Goal: Task Accomplishment & Management: Manage account settings

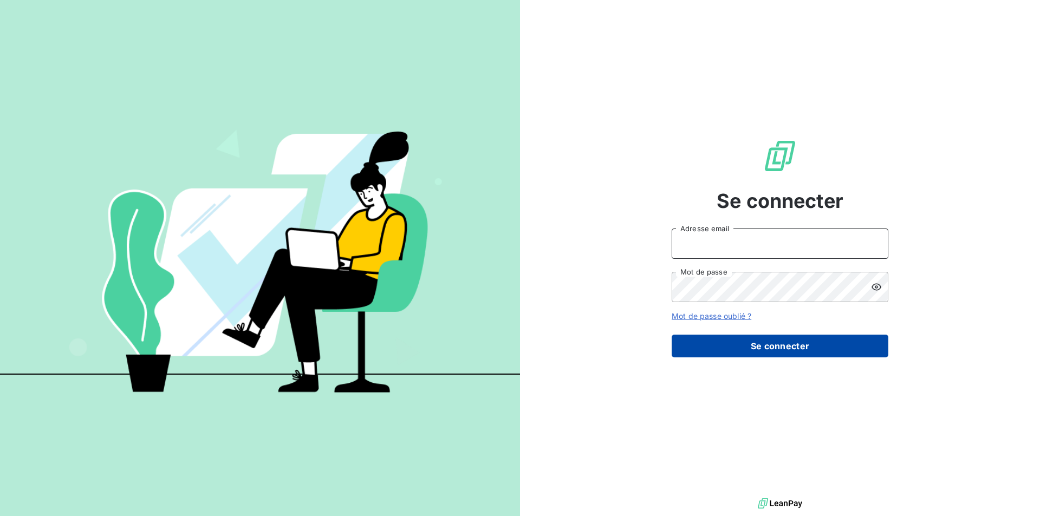
type input "[EMAIL_ADDRESS][DOMAIN_NAME]"
click at [758, 348] on button "Se connecter" at bounding box center [780, 346] width 217 height 23
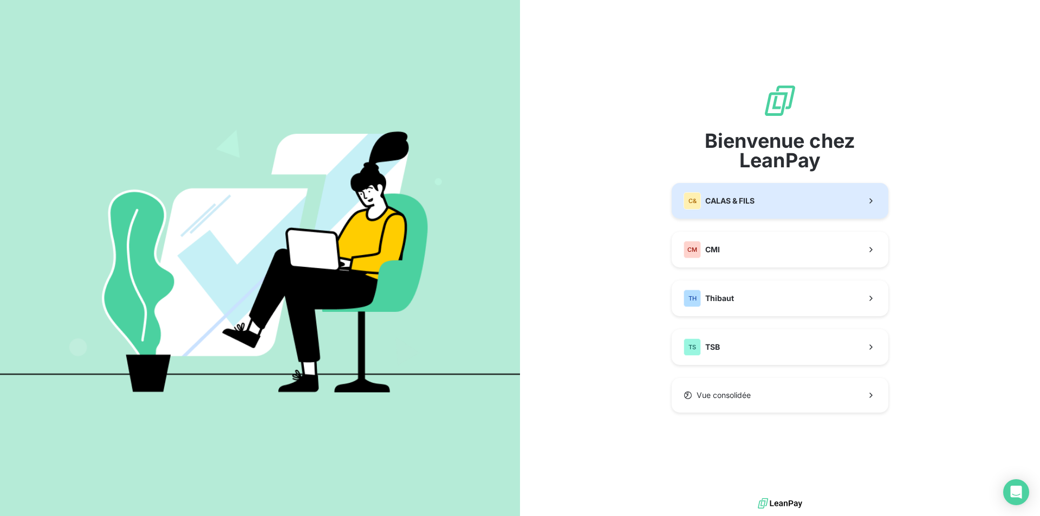
click at [751, 200] on span "CALAS & FILS" at bounding box center [729, 201] width 49 height 11
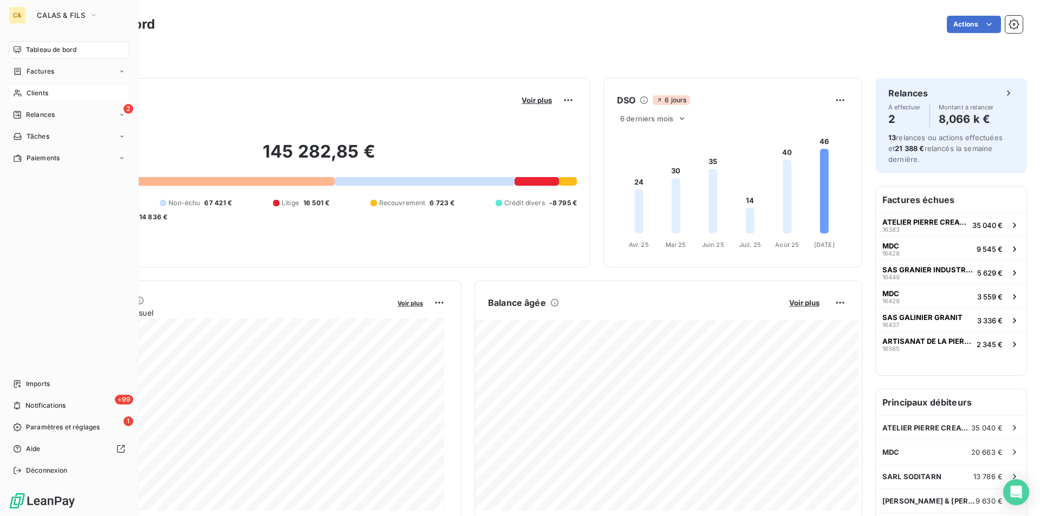
click at [44, 93] on span "Clients" at bounding box center [38, 93] width 22 height 10
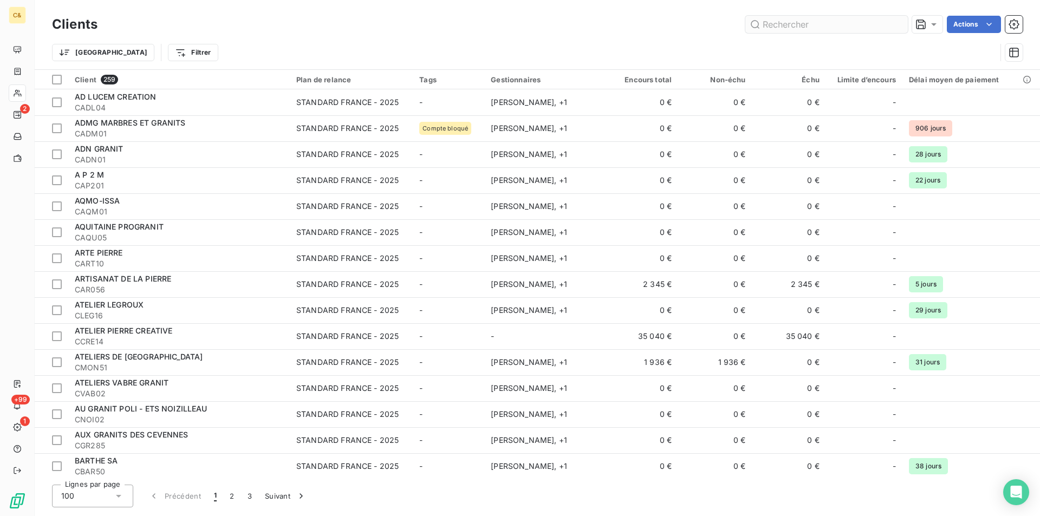
click at [762, 27] on input "text" at bounding box center [826, 24] width 163 height 17
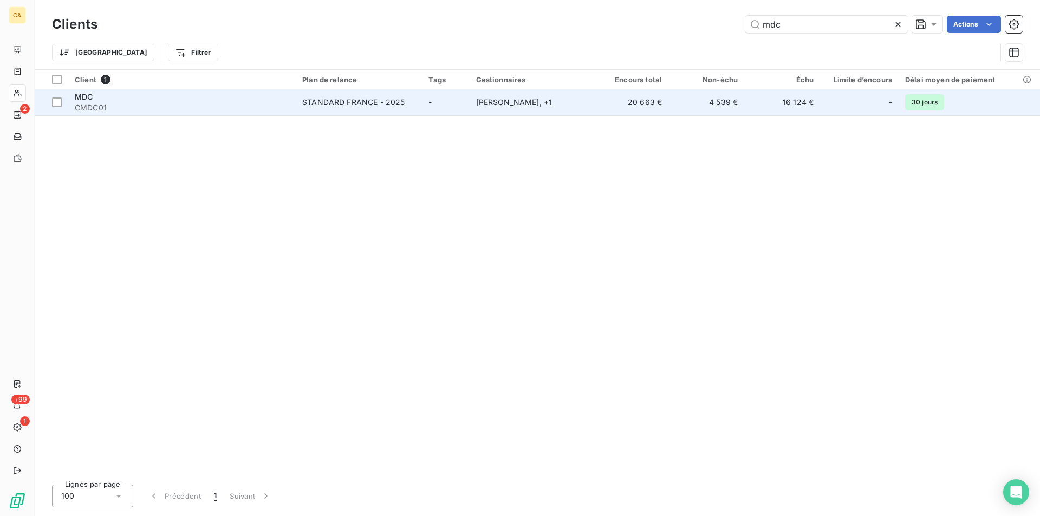
type input "mdc"
click at [230, 101] on div "MDC" at bounding box center [182, 97] width 215 height 11
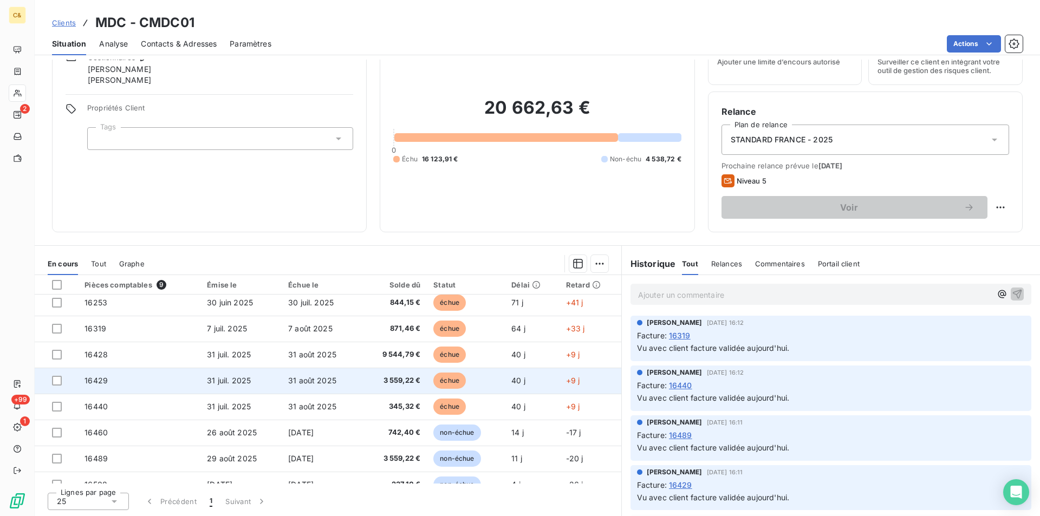
scroll to position [46, 0]
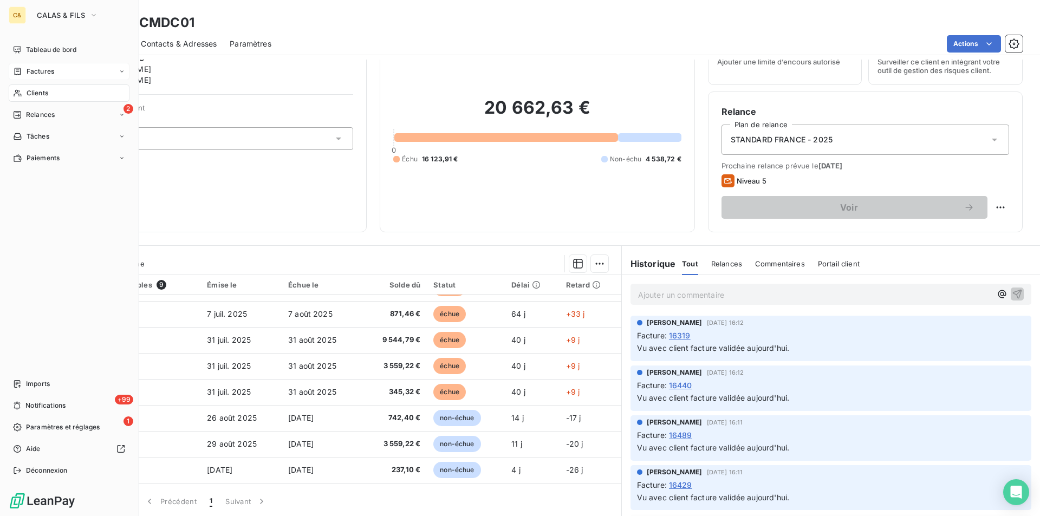
click at [29, 68] on span "Factures" at bounding box center [41, 72] width 28 height 10
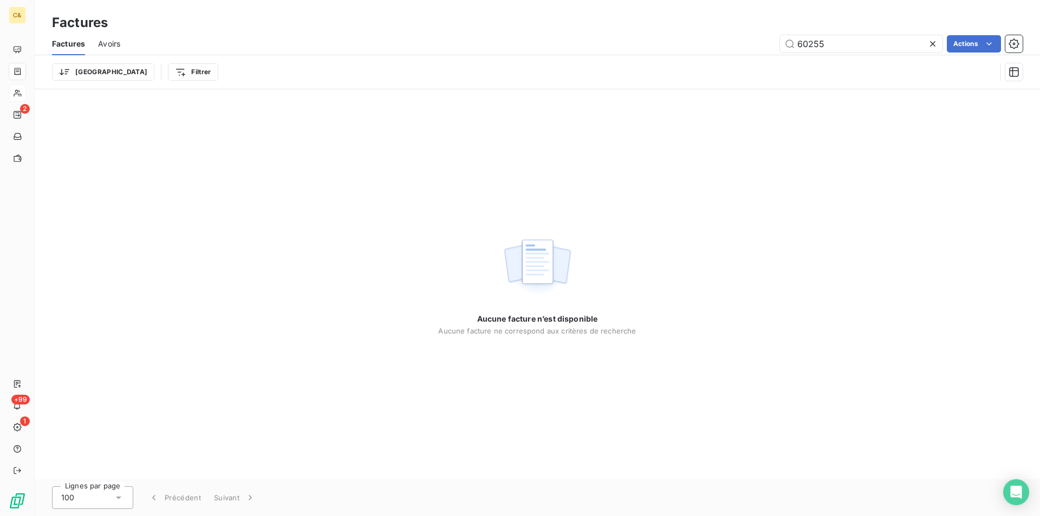
drag, startPoint x: 832, startPoint y: 42, endPoint x: 659, endPoint y: 31, distance: 173.1
click at [680, 29] on div "Factures Factures Avoirs 60255 Actions Trier Filtrer" at bounding box center [537, 44] width 1005 height 89
type input "16418"
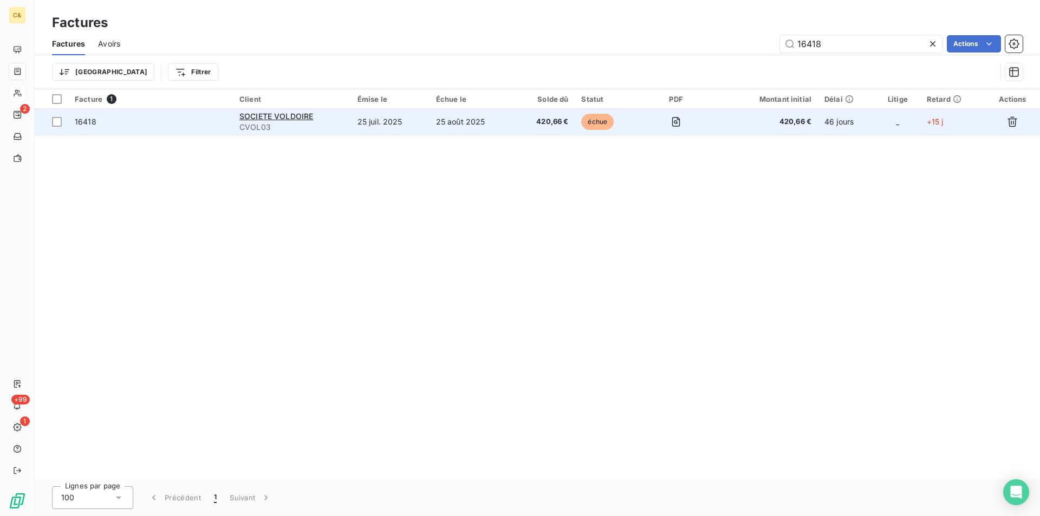
click at [524, 125] on span "420,66 €" at bounding box center [545, 121] width 48 height 11
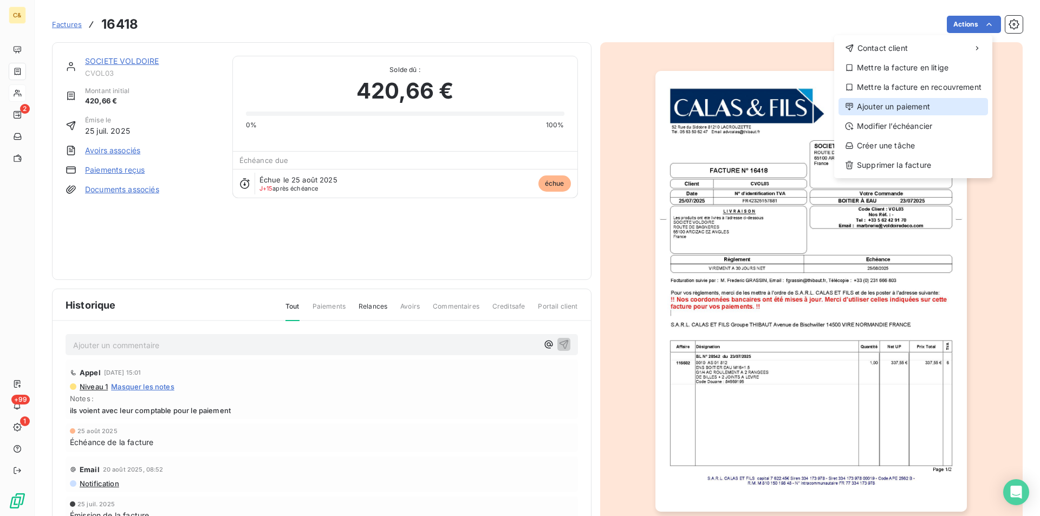
click at [894, 104] on div "Ajouter un paiement" at bounding box center [914, 106] width 150 height 17
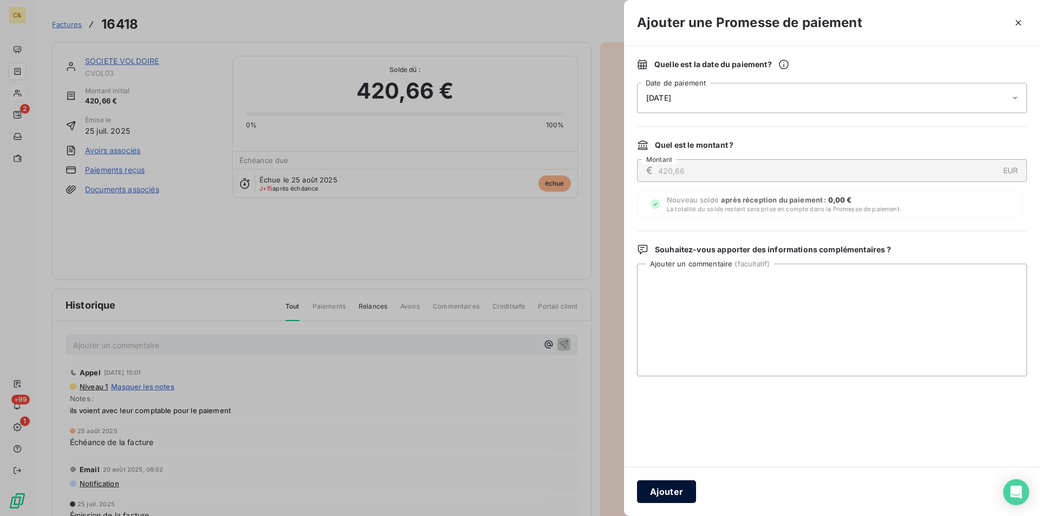
click at [669, 493] on button "Ajouter" at bounding box center [666, 492] width 59 height 23
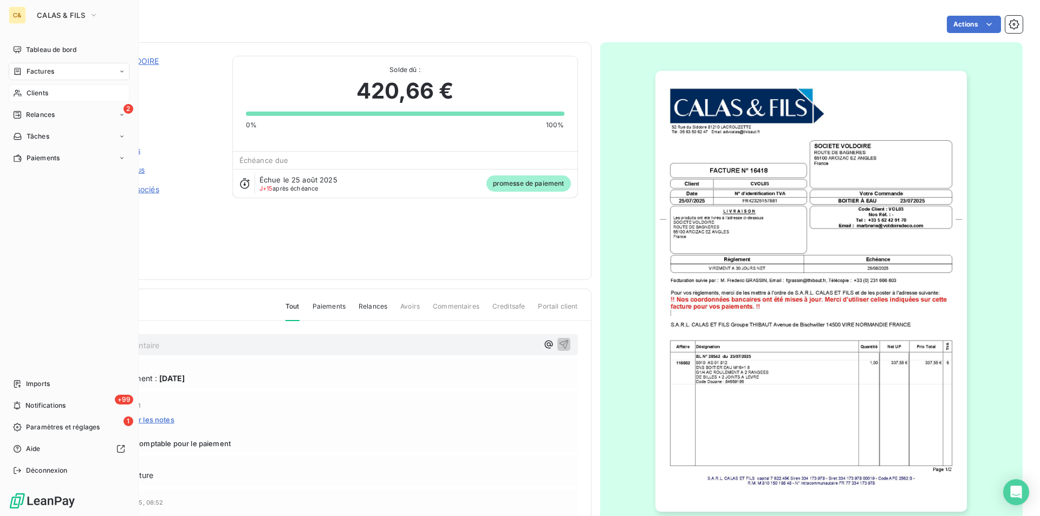
click at [30, 90] on span "Clients" at bounding box center [38, 93] width 22 height 10
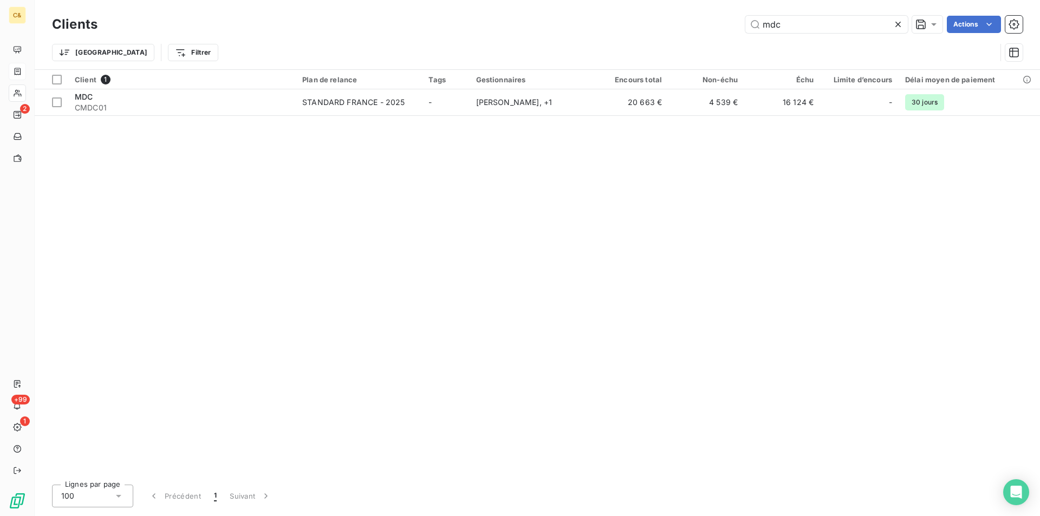
drag, startPoint x: 814, startPoint y: 21, endPoint x: 719, endPoint y: 29, distance: 95.7
click at [719, 29] on div "mdc Actions" at bounding box center [567, 24] width 912 height 17
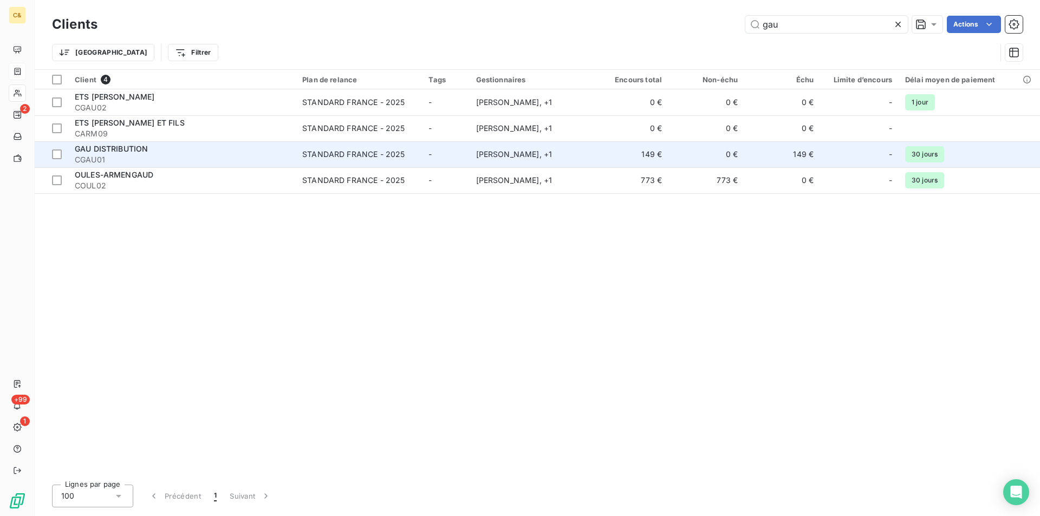
type input "gau"
click at [135, 155] on span "CGAU01" at bounding box center [182, 159] width 215 height 11
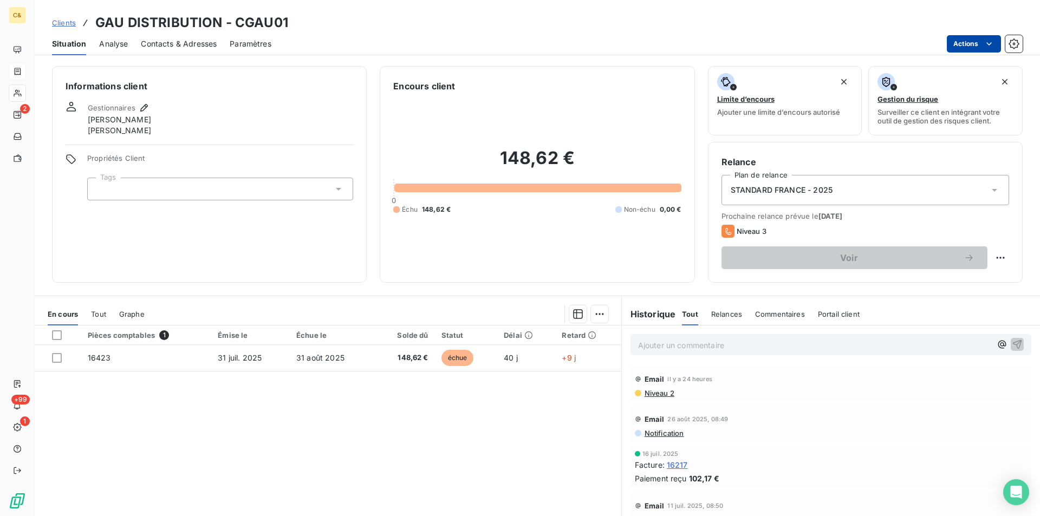
click at [960, 38] on html "C& 2 +99 1 Clients GAU DISTRIBUTION - CGAU01 Situation Analyse Contacts & Adres…" at bounding box center [520, 258] width 1040 height 516
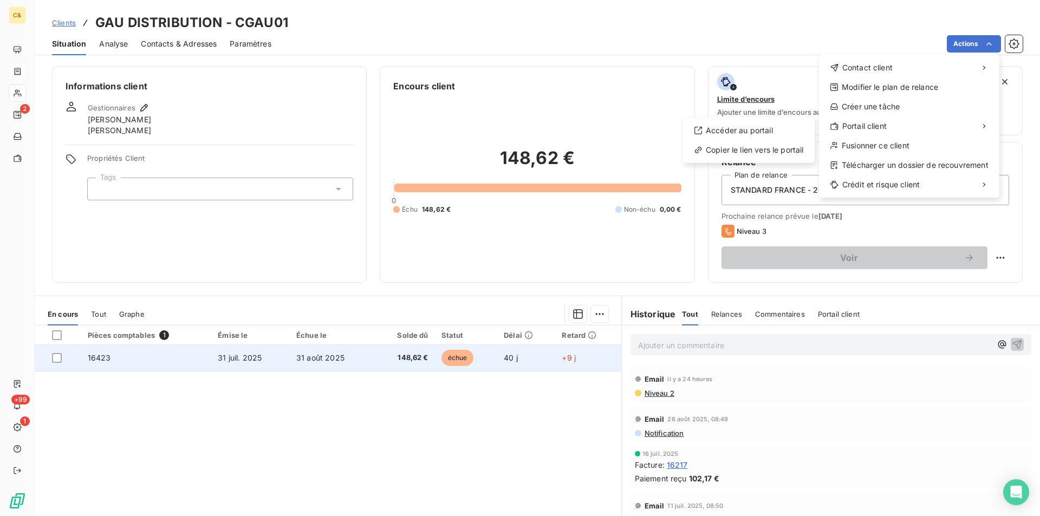
click at [337, 362] on html "C& 2 +99 1 Clients GAU DISTRIBUTION - CGAU01 Situation Analyse Contacts & Adres…" at bounding box center [520, 258] width 1040 height 516
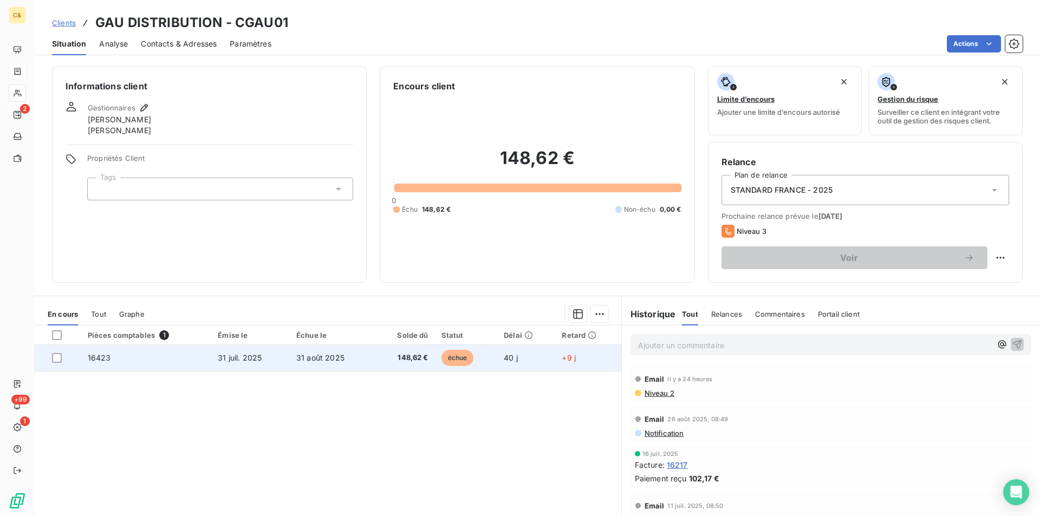
click at [337, 362] on td "31 août 2025" at bounding box center [332, 358] width 85 height 26
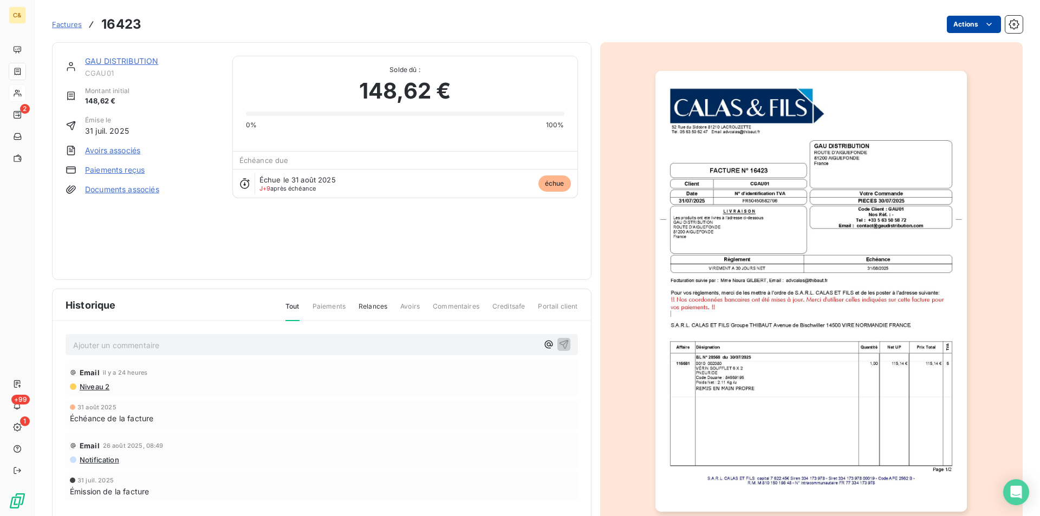
click at [963, 25] on html "C& 2 +99 1 Factures 16423 Actions GAU DISTRIBUTION CGAU01 Montant initial 148,6…" at bounding box center [520, 258] width 1040 height 516
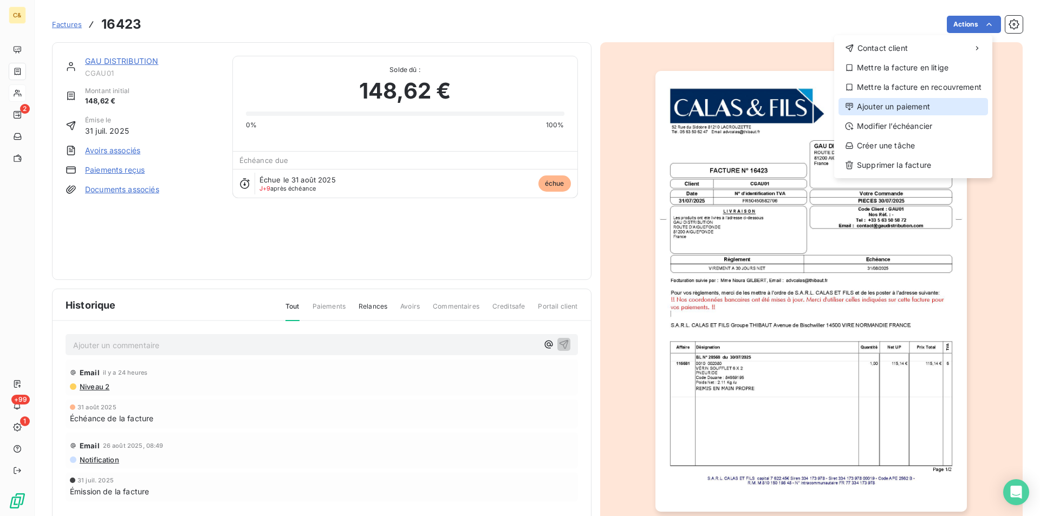
click at [904, 107] on div "Ajouter un paiement" at bounding box center [914, 106] width 150 height 17
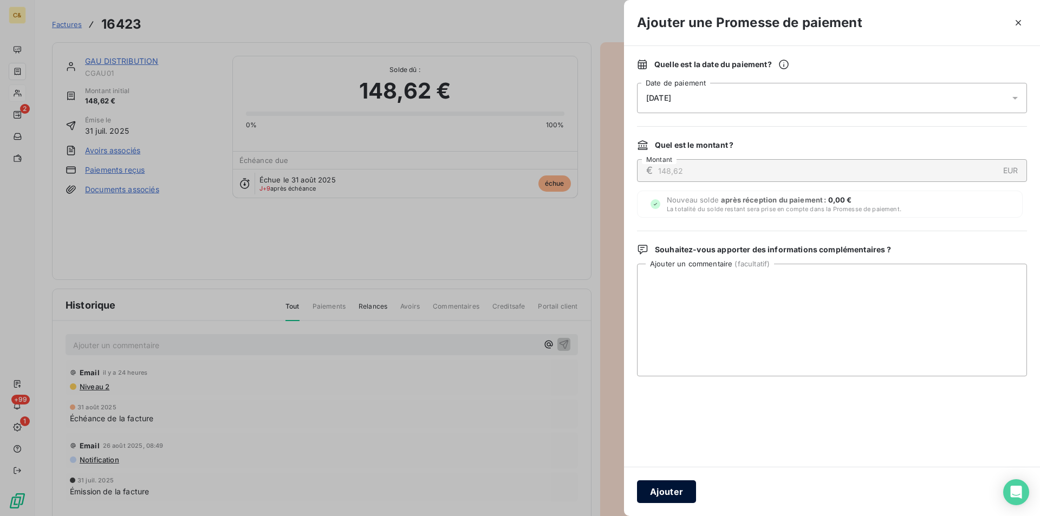
click at [671, 491] on button "Ajouter" at bounding box center [666, 492] width 59 height 23
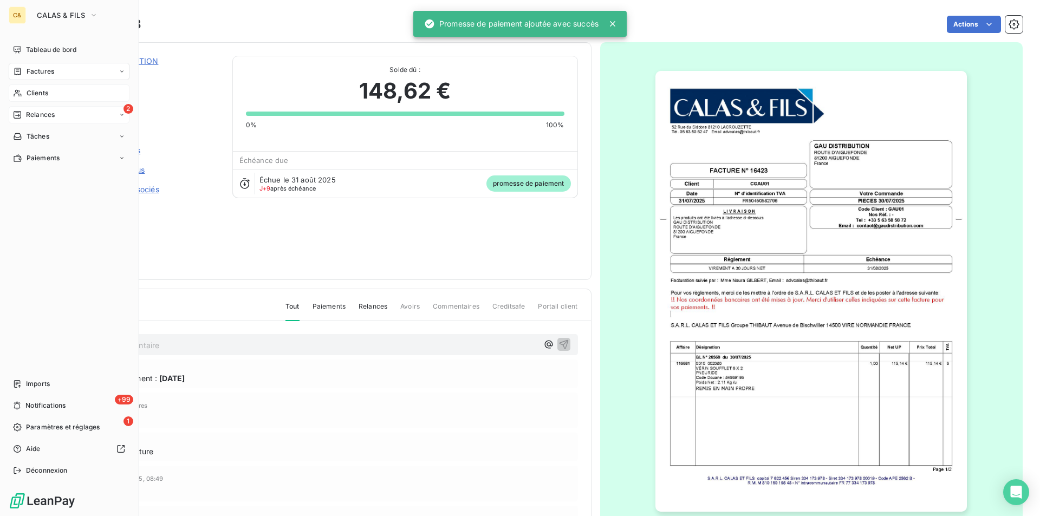
click at [46, 112] on span "Relances" at bounding box center [40, 115] width 29 height 10
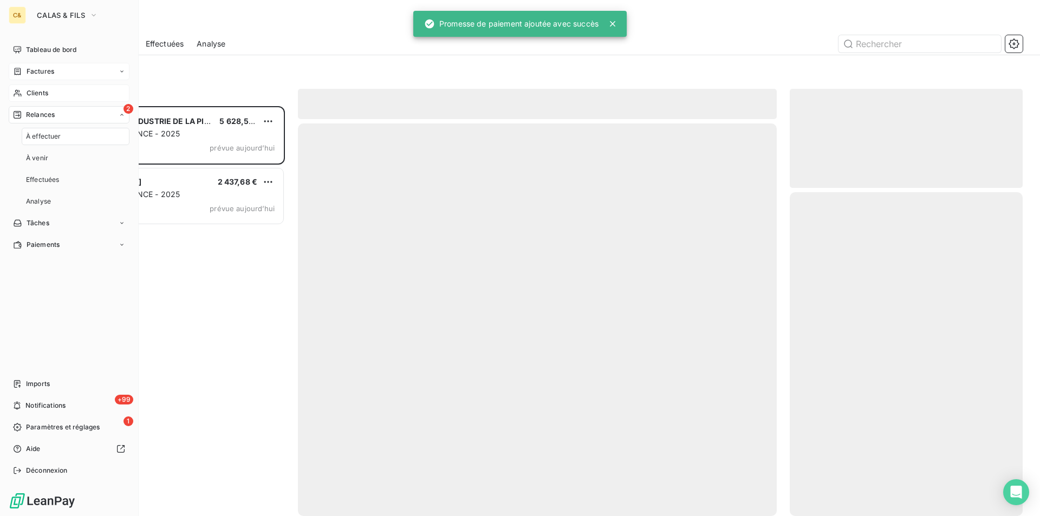
scroll to position [402, 225]
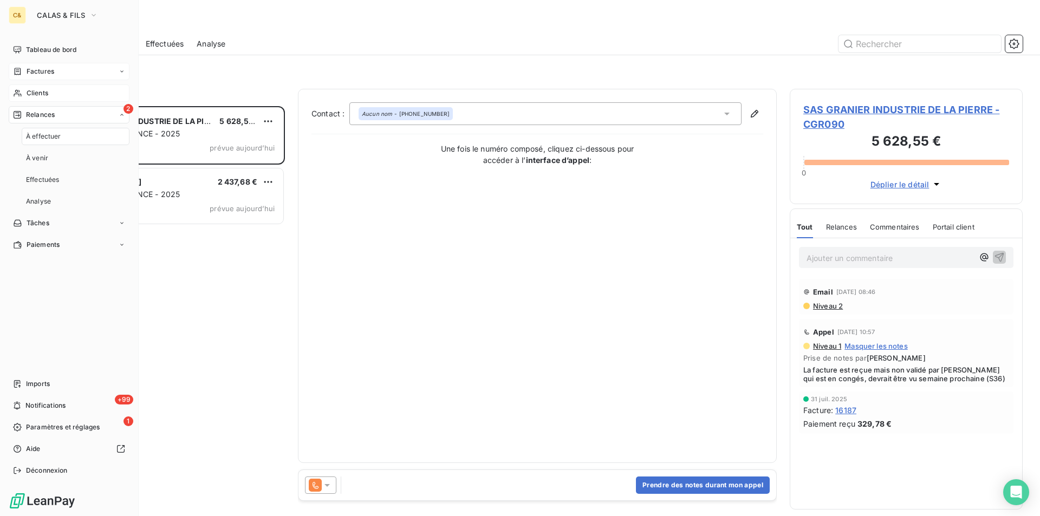
click at [44, 139] on span "À effectuer" at bounding box center [43, 137] width 35 height 10
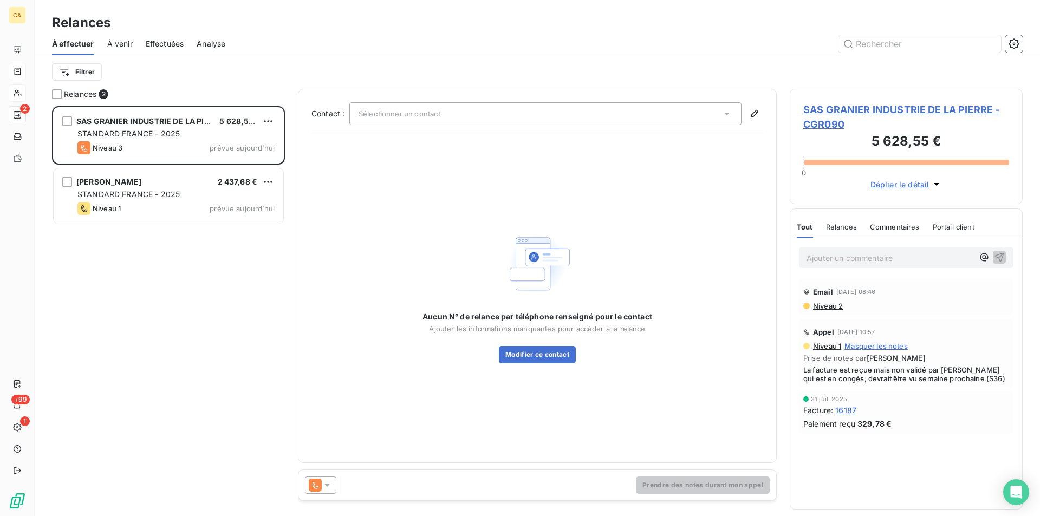
click at [172, 249] on div "SAS GRANIER INDUSTRIE DE LA PIERRE 5 628,55 € STANDARD FRANCE - 2025 Niveau 3 p…" at bounding box center [168, 311] width 233 height 410
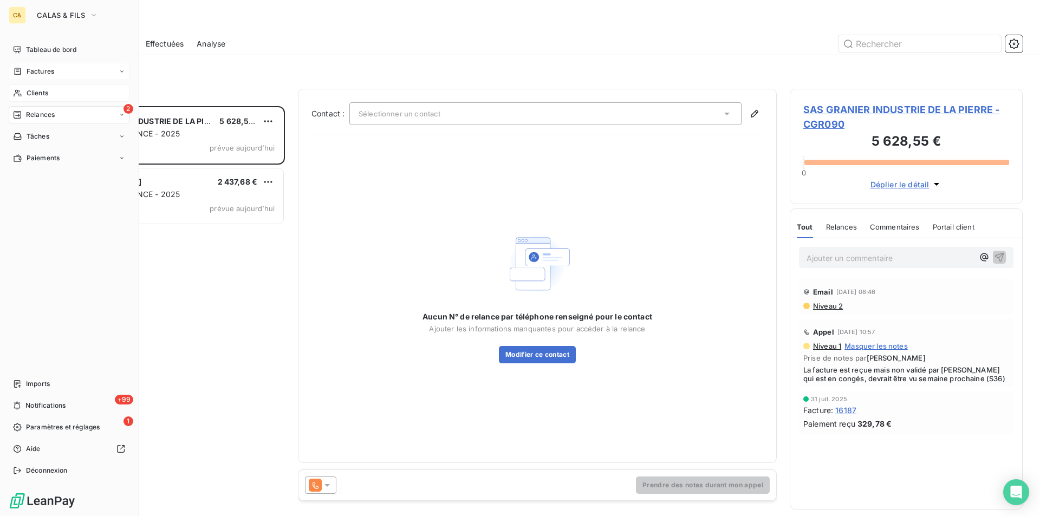
click at [30, 91] on span "Clients" at bounding box center [38, 93] width 22 height 10
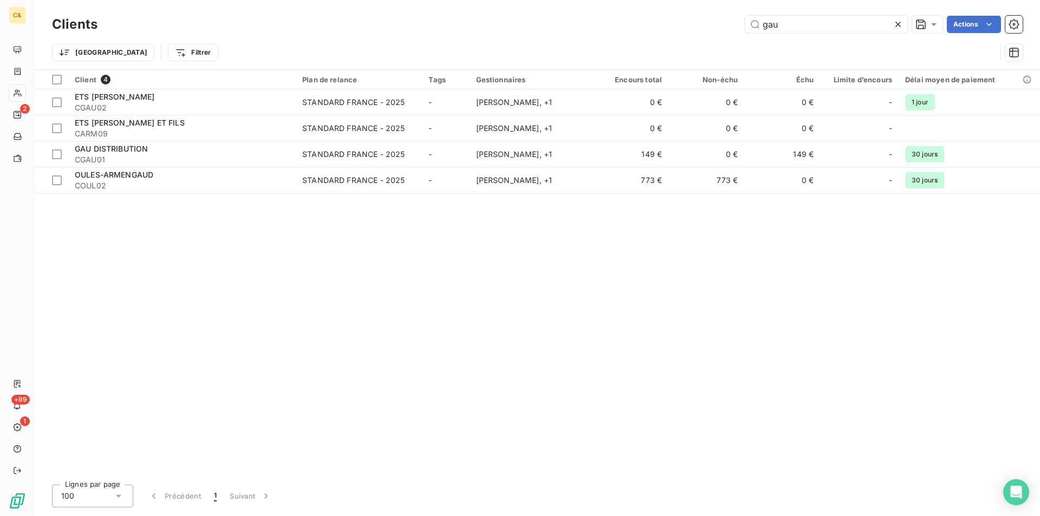
drag, startPoint x: 788, startPoint y: 26, endPoint x: 707, endPoint y: 15, distance: 82.0
click at [707, 15] on div "Clients gau Actions" at bounding box center [537, 24] width 971 height 23
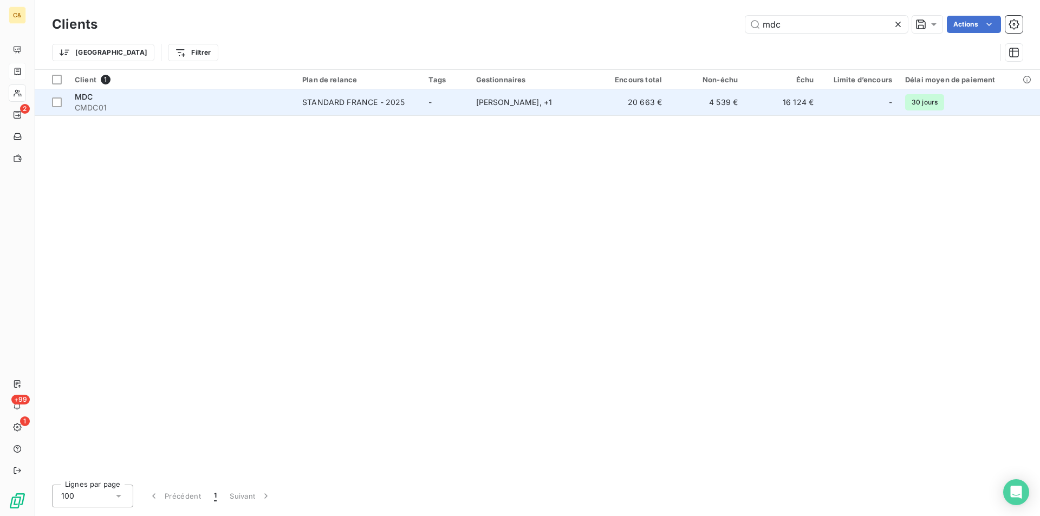
type input "mdc"
click at [591, 102] on td "NICOLAS CASSAN , + 1" at bounding box center [532, 102] width 124 height 26
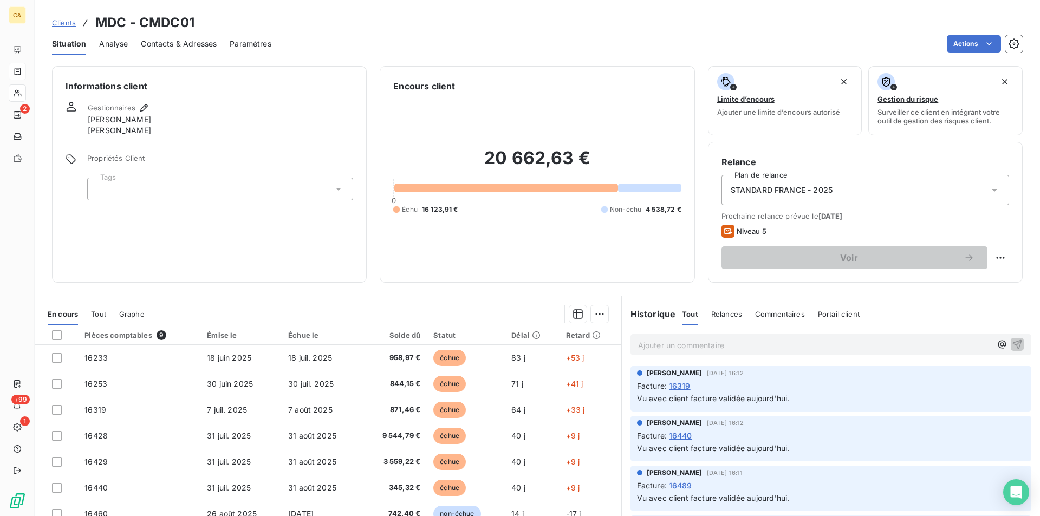
scroll to position [50, 0]
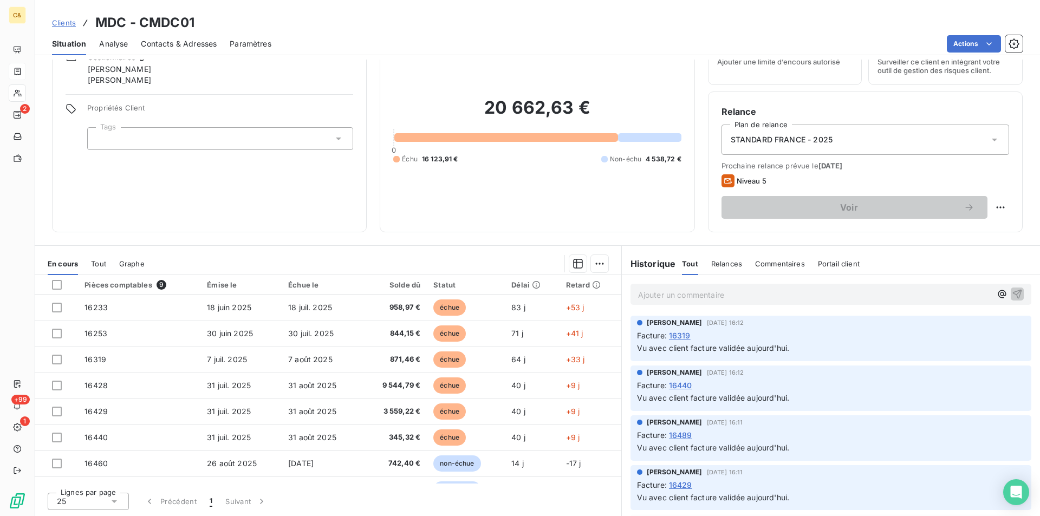
click at [116, 499] on icon at bounding box center [114, 501] width 11 height 11
click at [71, 463] on span "50" at bounding box center [73, 461] width 9 height 11
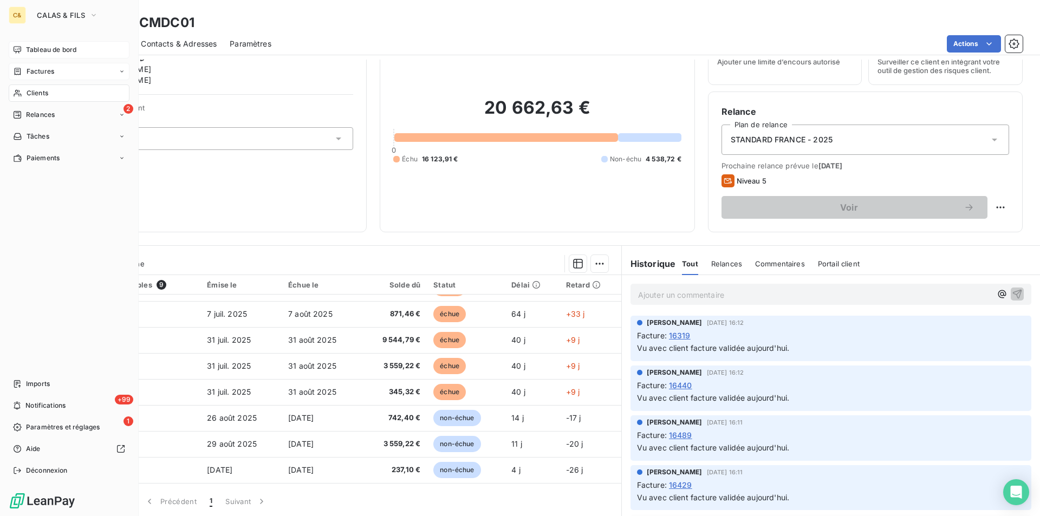
click at [35, 46] on span "Tableau de bord" at bounding box center [51, 50] width 50 height 10
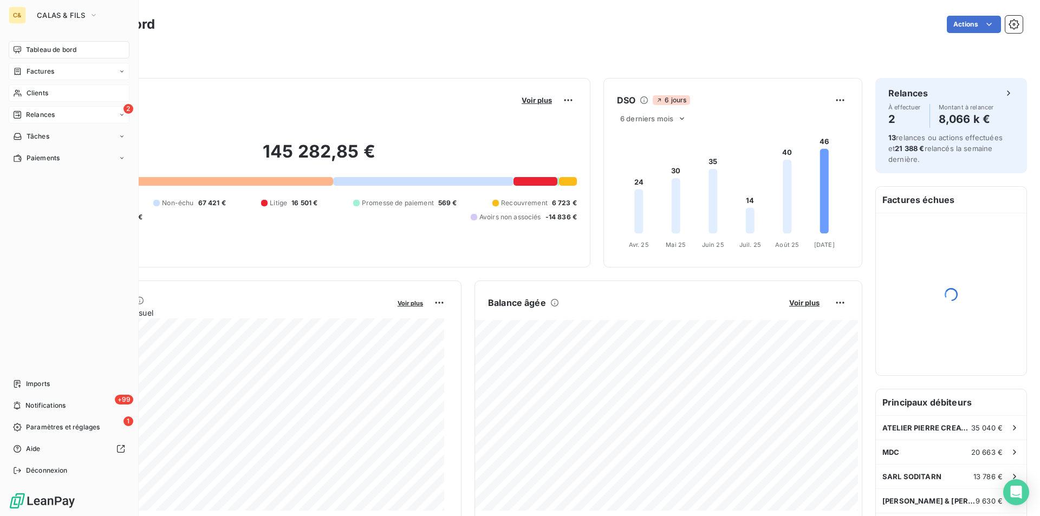
click at [47, 113] on span "Relances" at bounding box center [40, 115] width 29 height 10
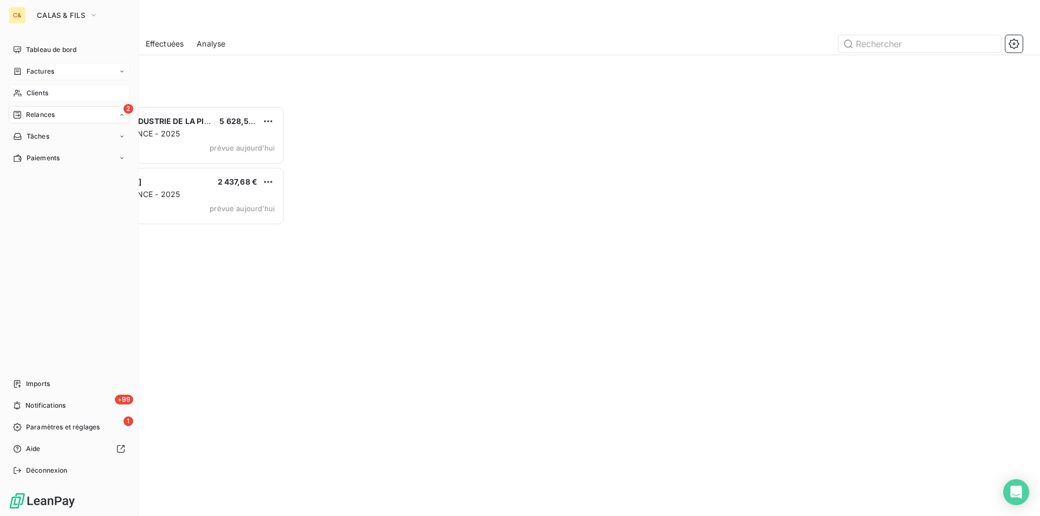
scroll to position [402, 225]
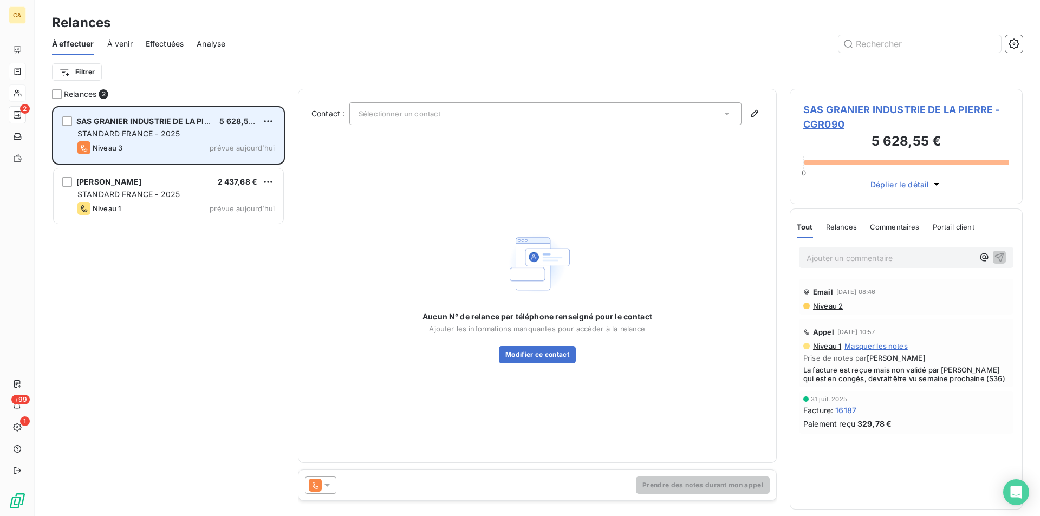
click at [184, 139] on div "STANDARD FRANCE - 2025" at bounding box center [175, 133] width 197 height 11
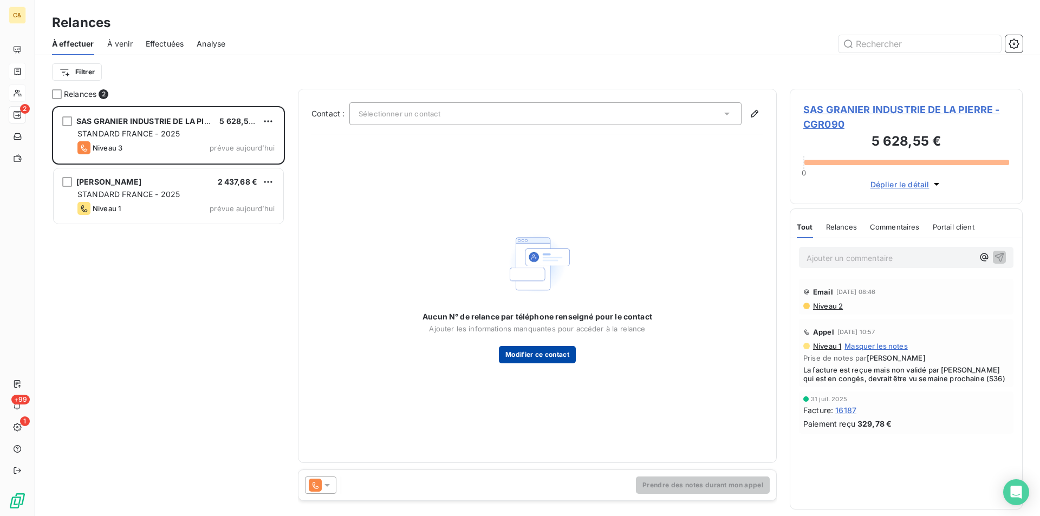
click at [525, 354] on button "Modifier ce contact" at bounding box center [537, 354] width 77 height 17
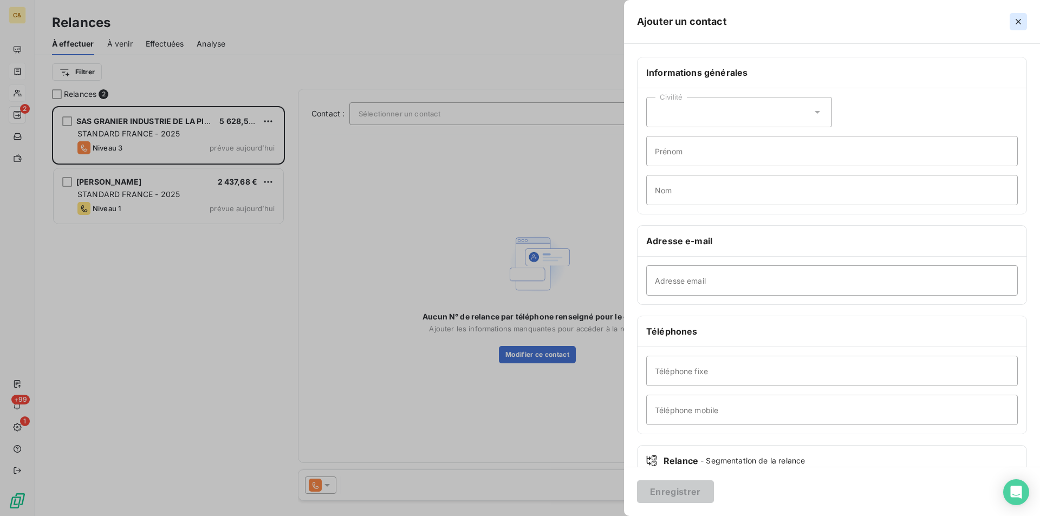
click at [1021, 18] on icon "button" at bounding box center [1018, 21] width 11 height 11
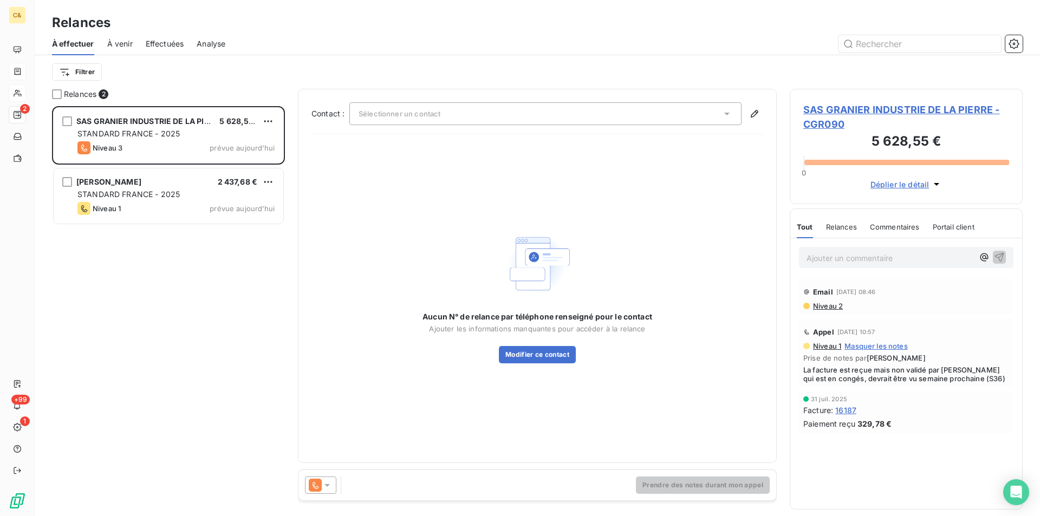
click at [839, 106] on span "SAS GRANIER INDUSTRIE DE LA PIERRE - CGR090" at bounding box center [906, 116] width 206 height 29
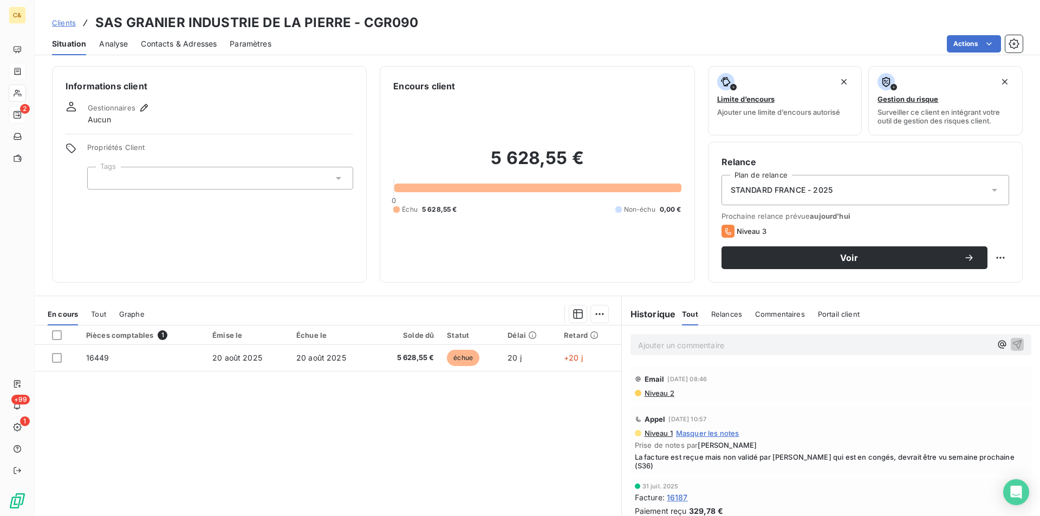
click at [166, 43] on span "Contacts & Adresses" at bounding box center [179, 43] width 76 height 11
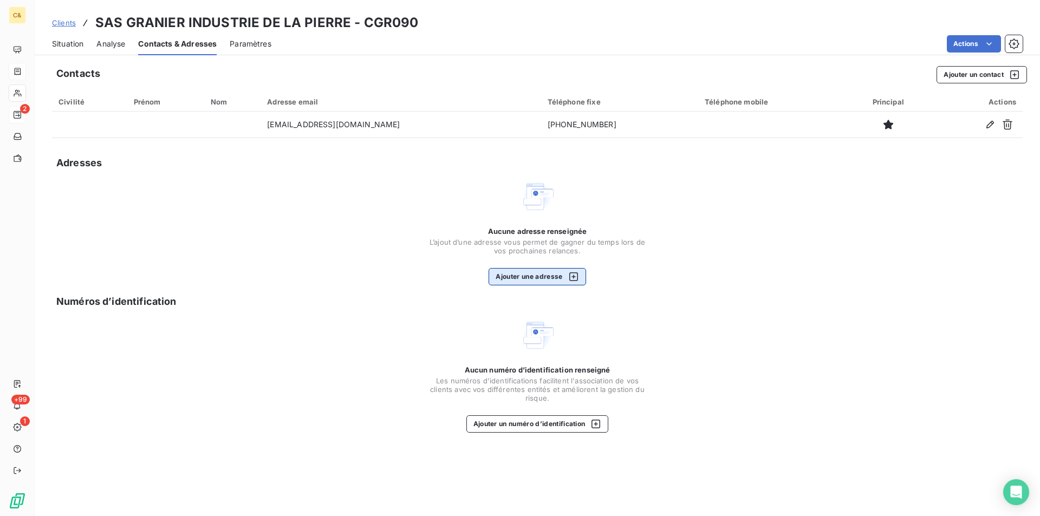
click at [508, 277] on button "Ajouter une adresse" at bounding box center [537, 276] width 97 height 17
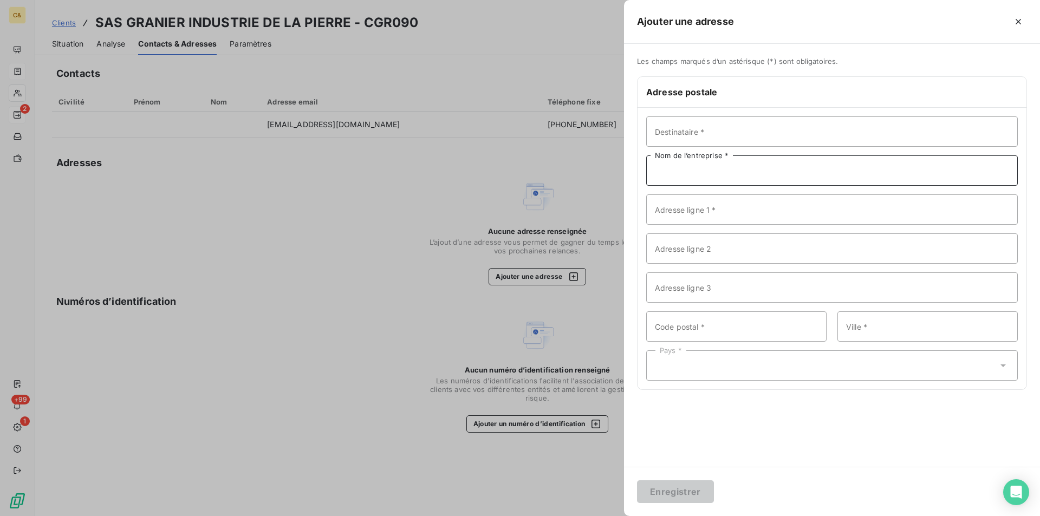
click at [698, 179] on input "Nom de l’entreprise *" at bounding box center [832, 170] width 372 height 30
paste input "SAS GRANIER INDUSTRIE DE LA PIERRE"
type input "SAS GRANIER INDUSTRIE DE LA PIERRE"
paste input "LE MOULINAS"
type input "LE MOULINAS"
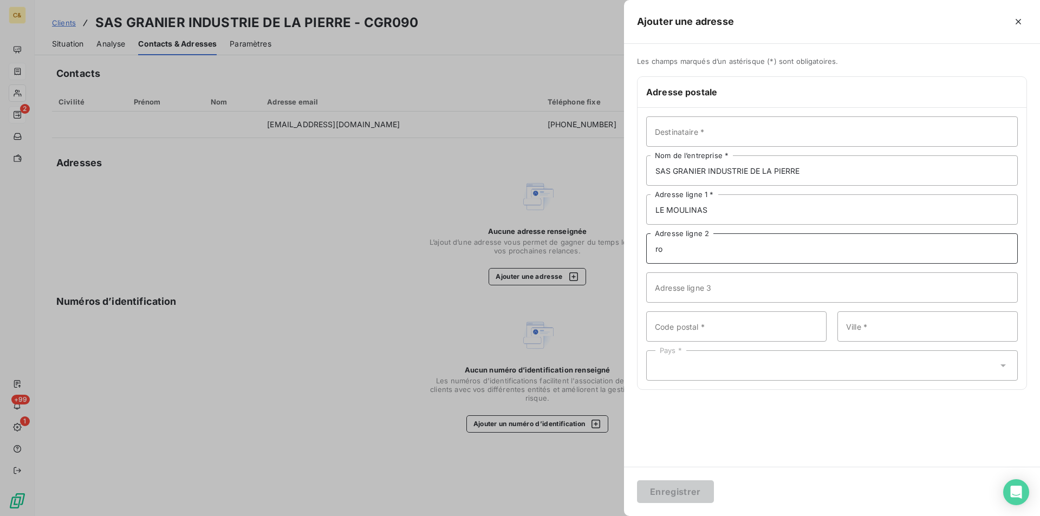
type input "r"
paste input "ROUTE D'ALBI"
type input "ROUTE D'ALBI"
click at [724, 332] on input "Code postal *" at bounding box center [736, 326] width 180 height 30
paste input "81230"
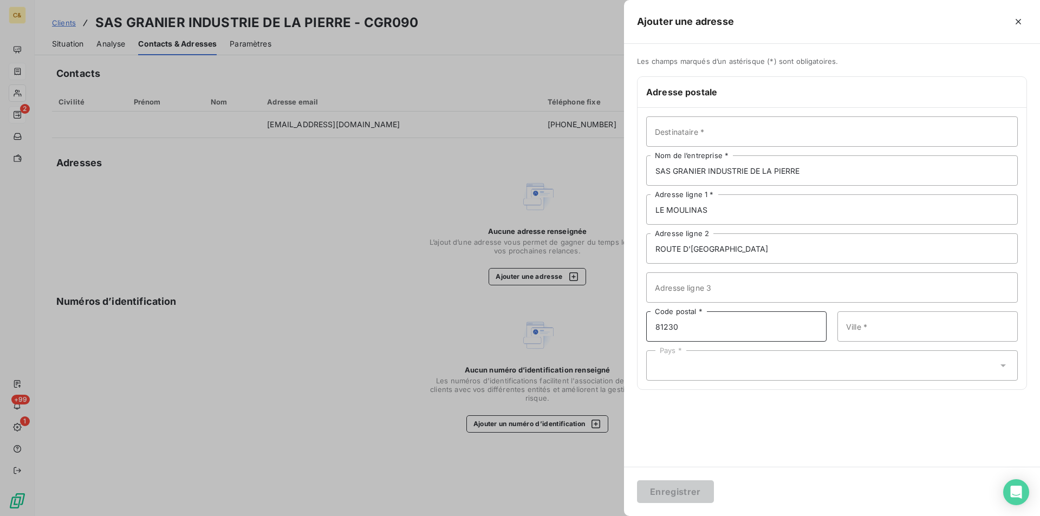
type input "81230"
type input "LACAUNE"
click at [692, 367] on div "Pays *" at bounding box center [832, 365] width 372 height 30
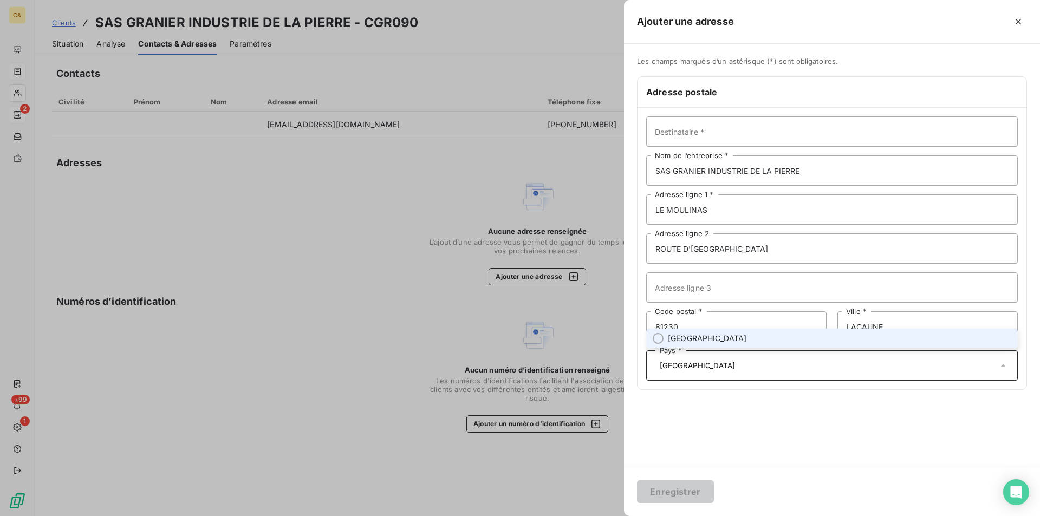
type input "[GEOGRAPHIC_DATA]"
click at [715, 455] on div "Les champs marqués d’un astérisque (*) sont obligatoires. Adresse postale Desti…" at bounding box center [832, 255] width 416 height 423
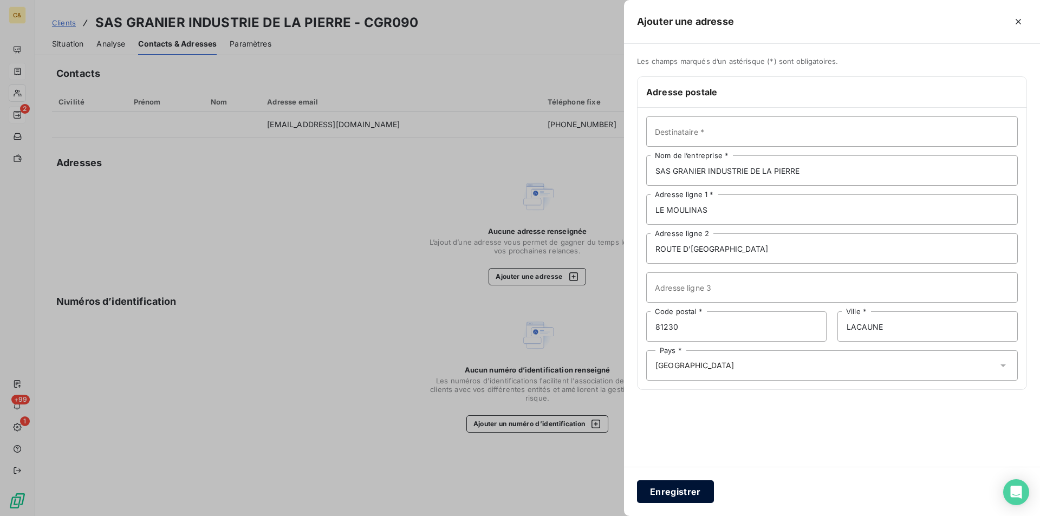
click at [684, 490] on button "Enregistrer" at bounding box center [675, 492] width 77 height 23
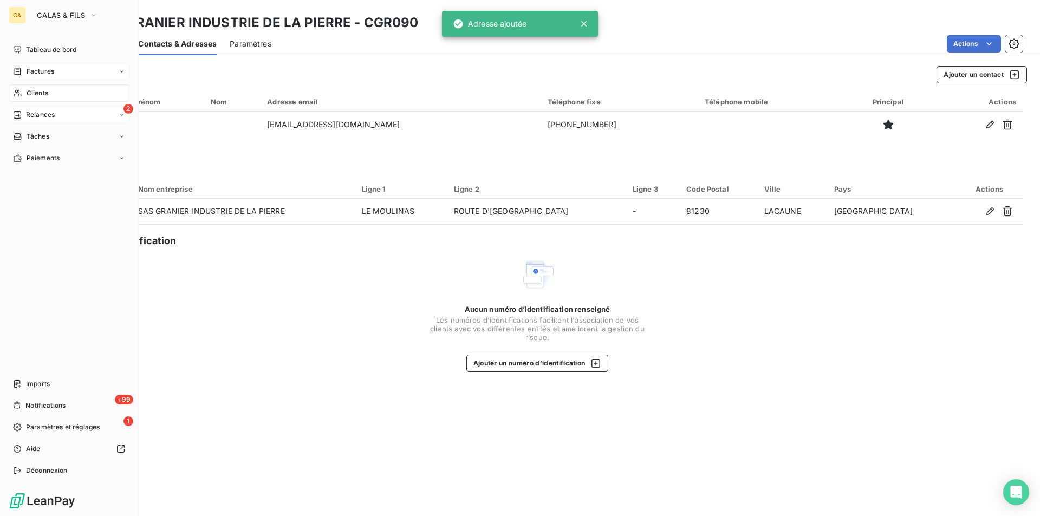
click at [36, 108] on div "2 Relances" at bounding box center [69, 114] width 121 height 17
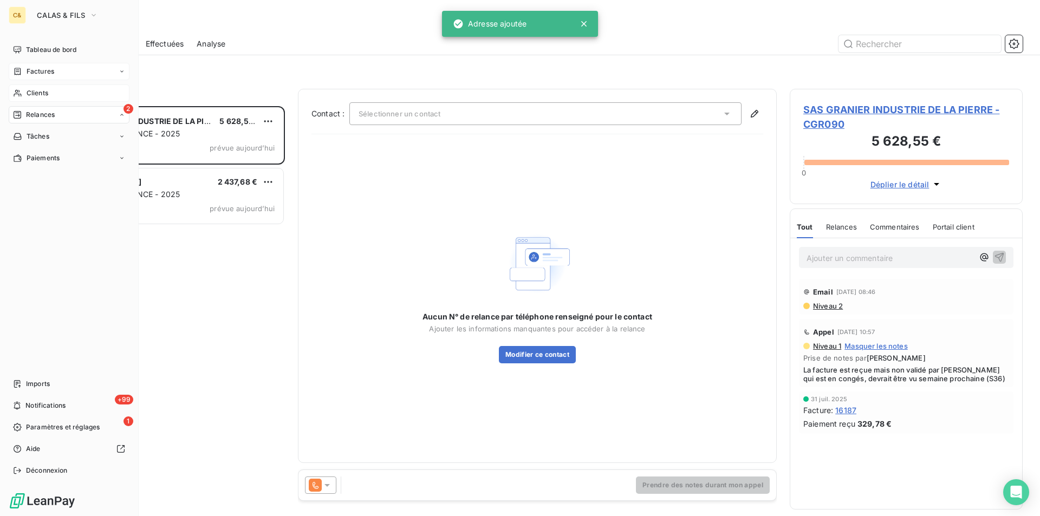
scroll to position [402, 225]
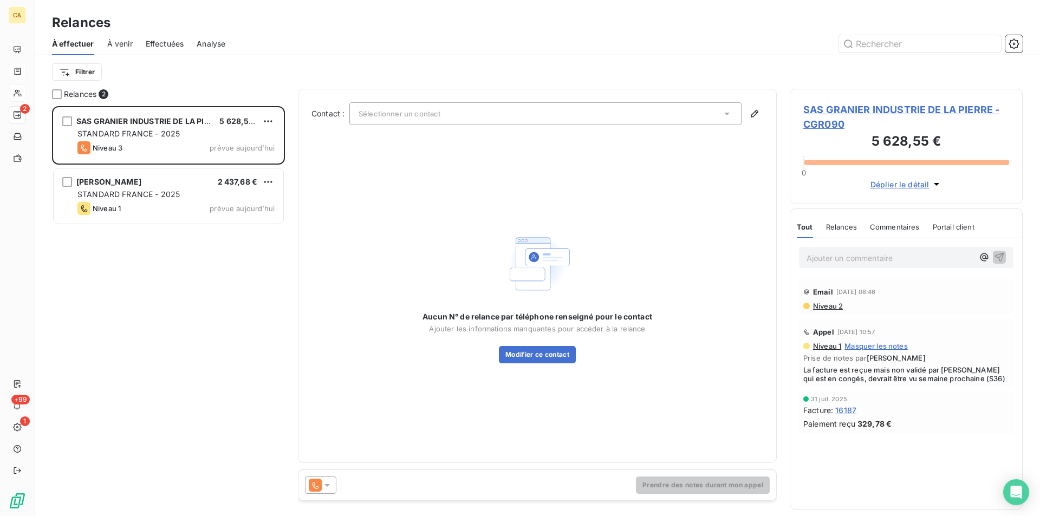
click at [608, 440] on div "Aucun N° de relance par téléphone renseigné pour le contact Ajouter les informa…" at bounding box center [537, 296] width 452 height 307
click at [934, 104] on span "SAS GRANIER INDUSTRIE DE LA PIERRE - CGR090" at bounding box center [906, 116] width 206 height 29
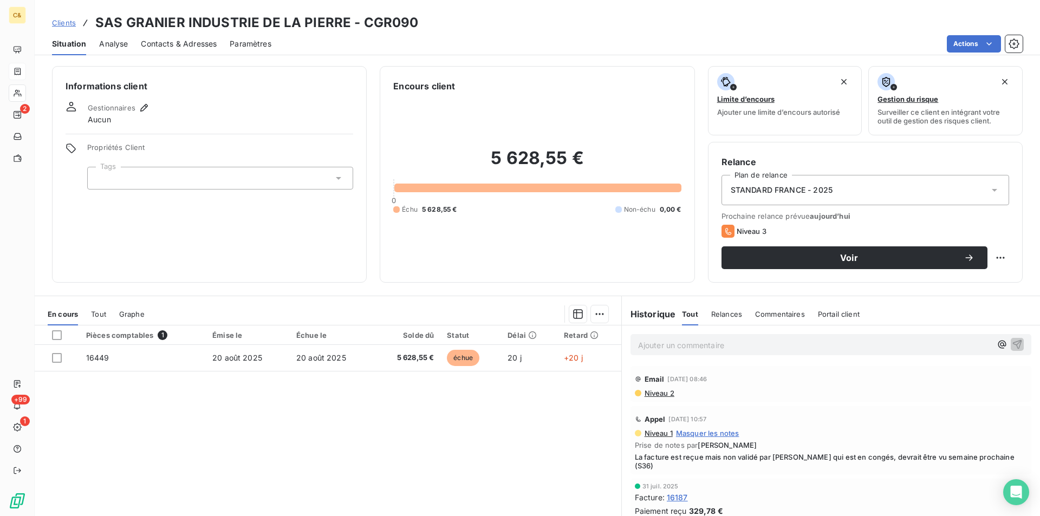
click at [203, 38] on span "Contacts & Adresses" at bounding box center [179, 43] width 76 height 11
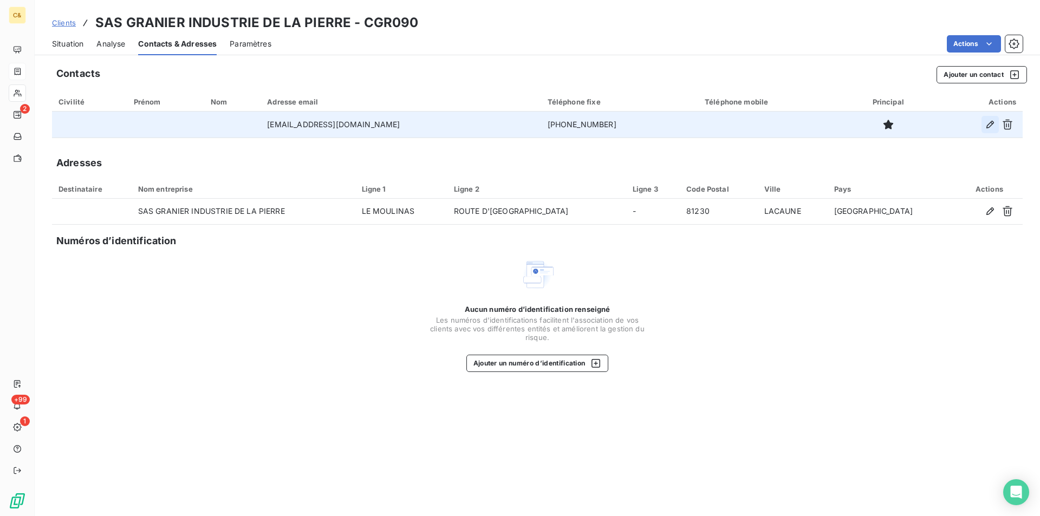
click at [987, 127] on icon "button" at bounding box center [990, 125] width 8 height 8
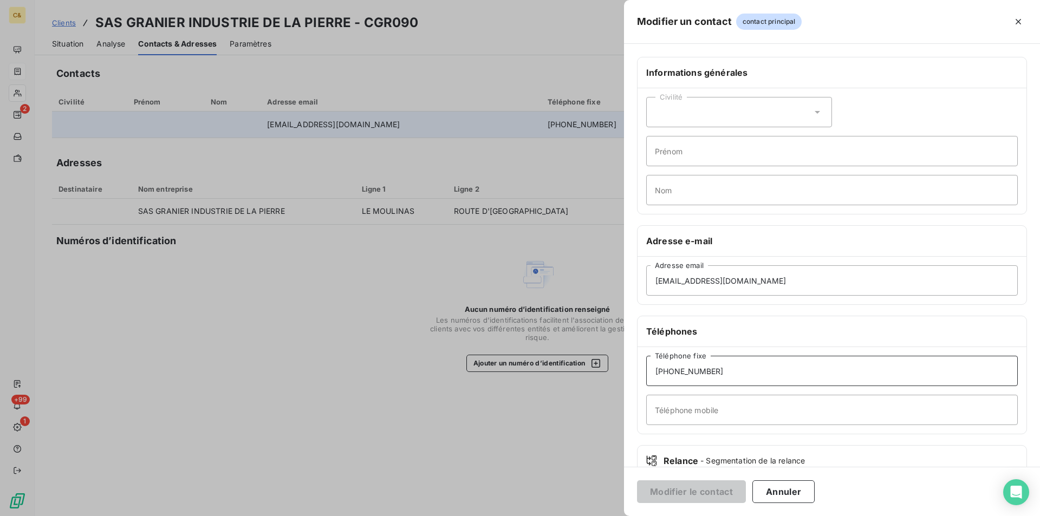
click at [748, 378] on input "+33 5 63 37 02 82" at bounding box center [832, 371] width 372 height 30
drag, startPoint x: 659, startPoint y: 372, endPoint x: 678, endPoint y: 371, distance: 19.5
click at [659, 372] on input "+33 5 63 37 02 82" at bounding box center [832, 371] width 372 height 30
type input "05 63 37 02 82"
click at [692, 492] on button "Modifier le contact" at bounding box center [691, 492] width 109 height 23
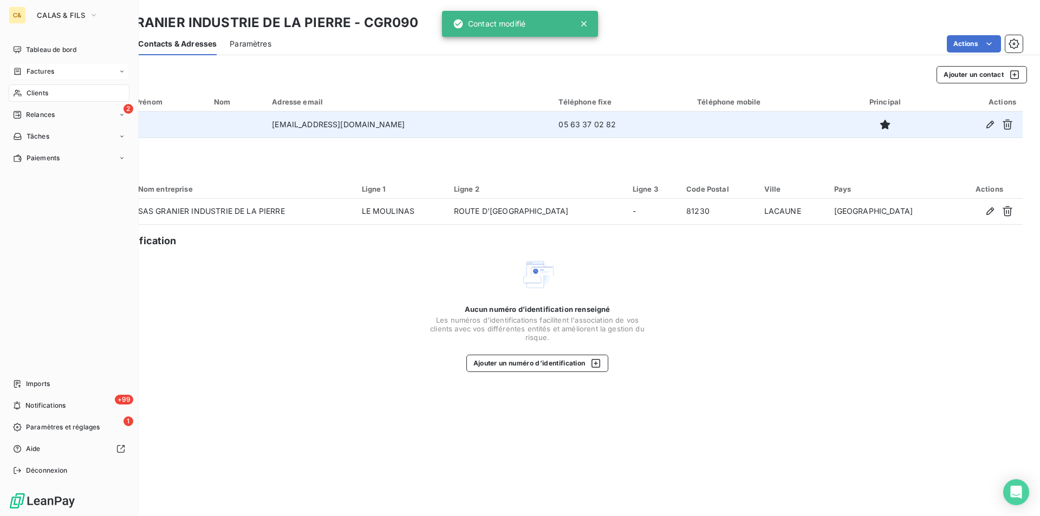
click at [40, 114] on span "Relances" at bounding box center [40, 115] width 29 height 10
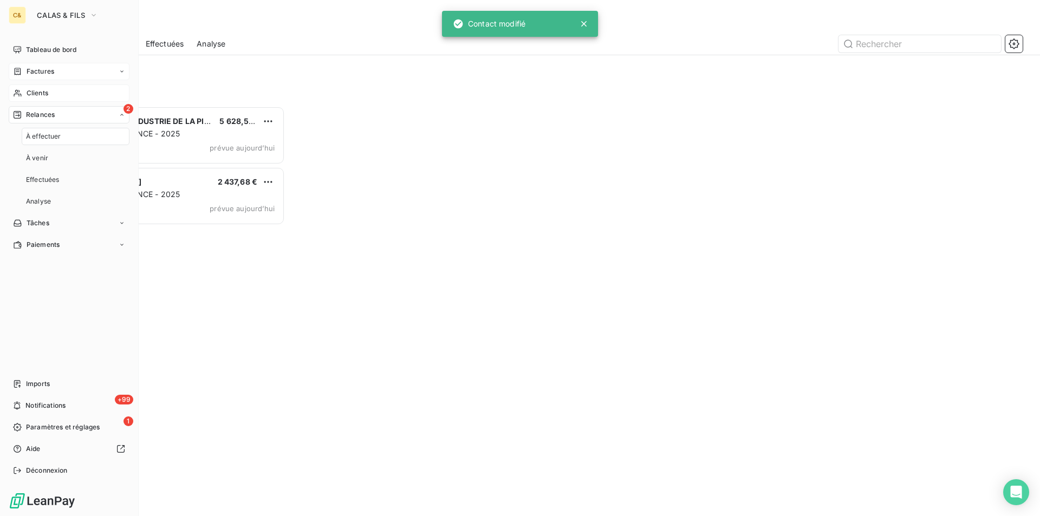
scroll to position [402, 225]
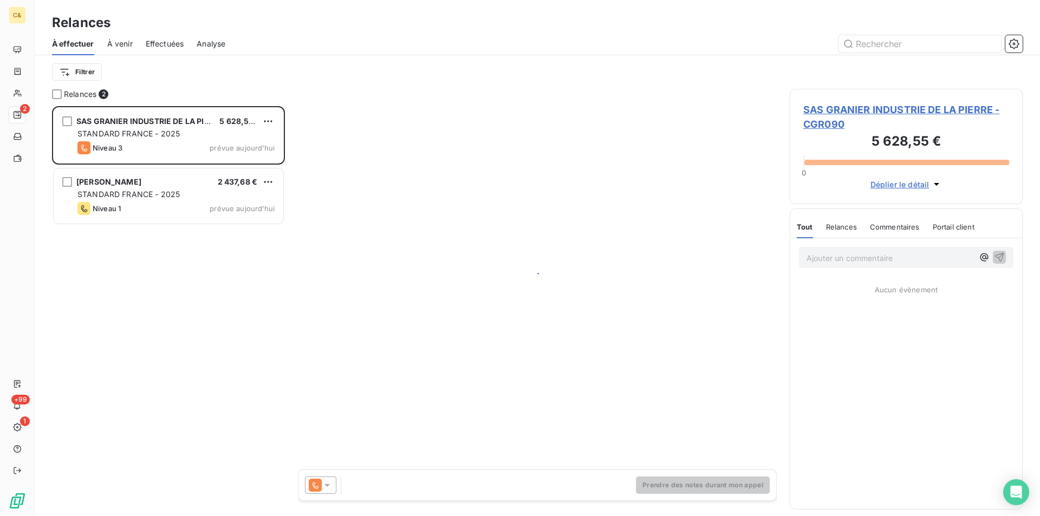
scroll to position [402, 225]
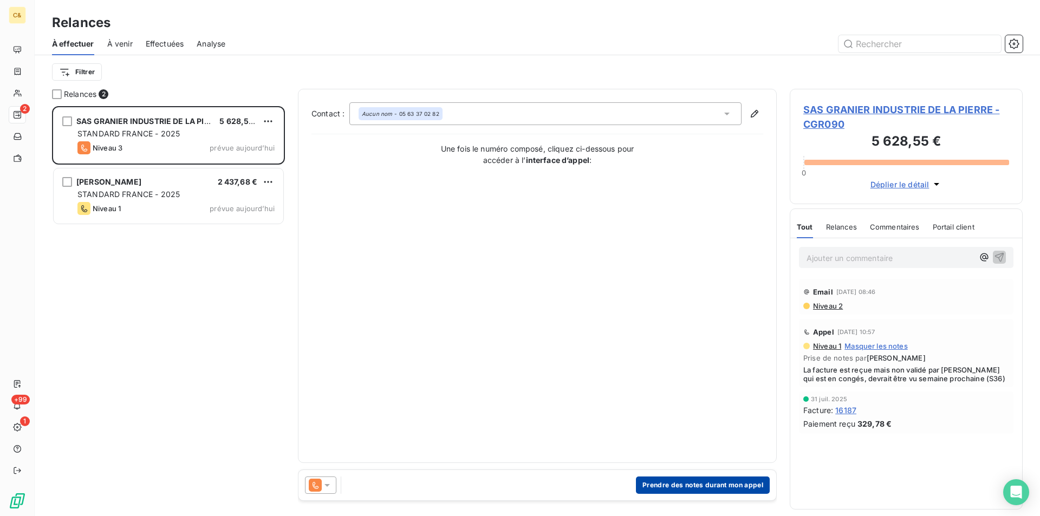
click at [730, 484] on button "Prendre des notes durant mon appel" at bounding box center [703, 485] width 134 height 17
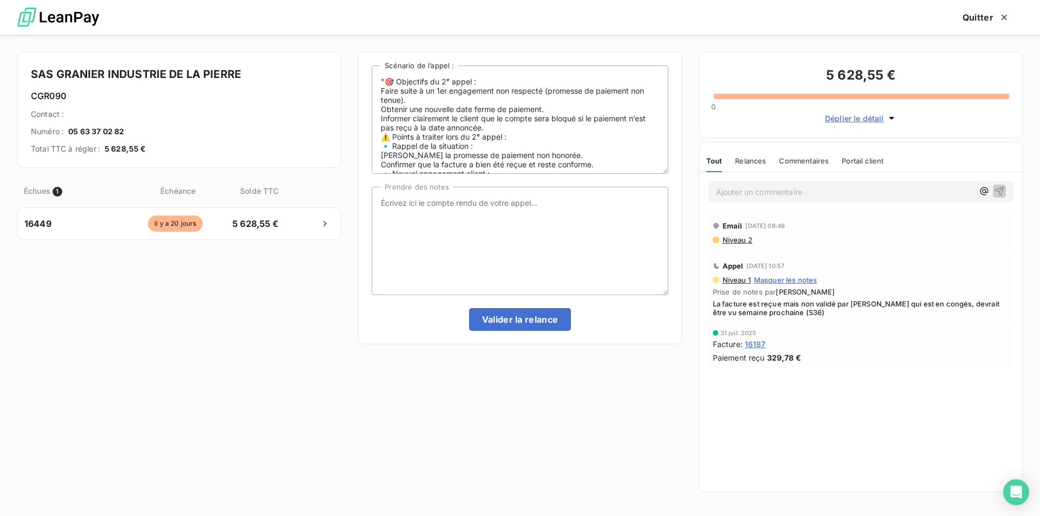
click at [839, 119] on span "Déplier le détail" at bounding box center [854, 118] width 59 height 11
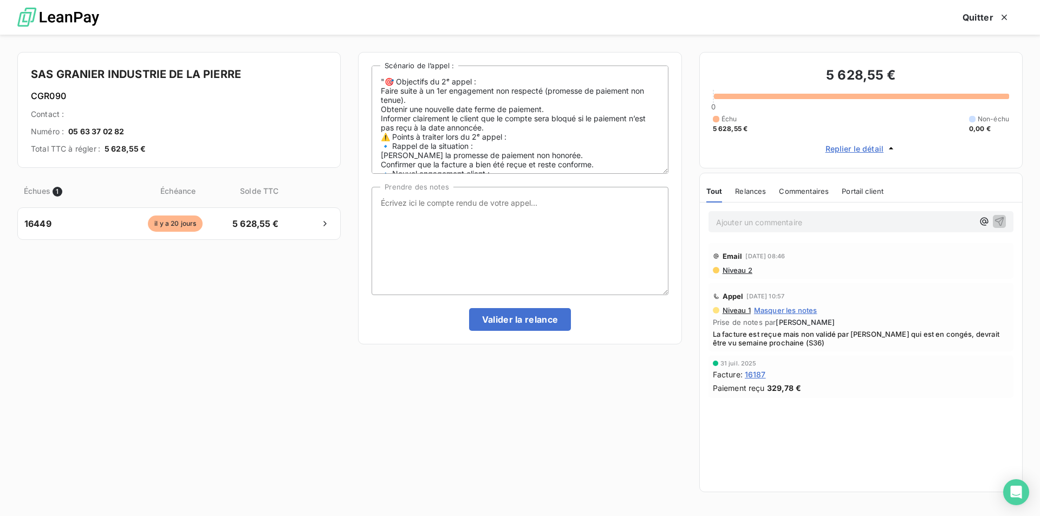
drag, startPoint x: 230, startPoint y: 355, endPoint x: 245, endPoint y: 345, distance: 17.9
click at [230, 355] on div "Échues 1 Échéance Solde TTC 16449 [DATE] 5 628,55 €" at bounding box center [178, 336] width 323 height 324
click at [243, 306] on div "Échues 1 Échéance Solde TTC 16449 [DATE] 5 628,55 €" at bounding box center [178, 336] width 323 height 324
click at [435, 205] on textarea "Prendre des notes" at bounding box center [520, 241] width 296 height 108
type textarea "m"
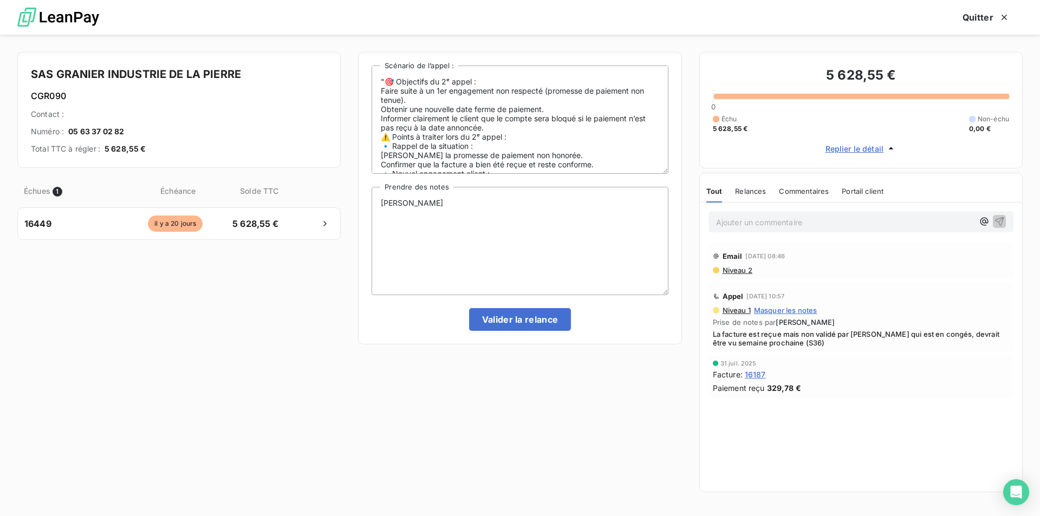
click at [737, 273] on span "Niveau 2" at bounding box center [737, 270] width 31 height 9
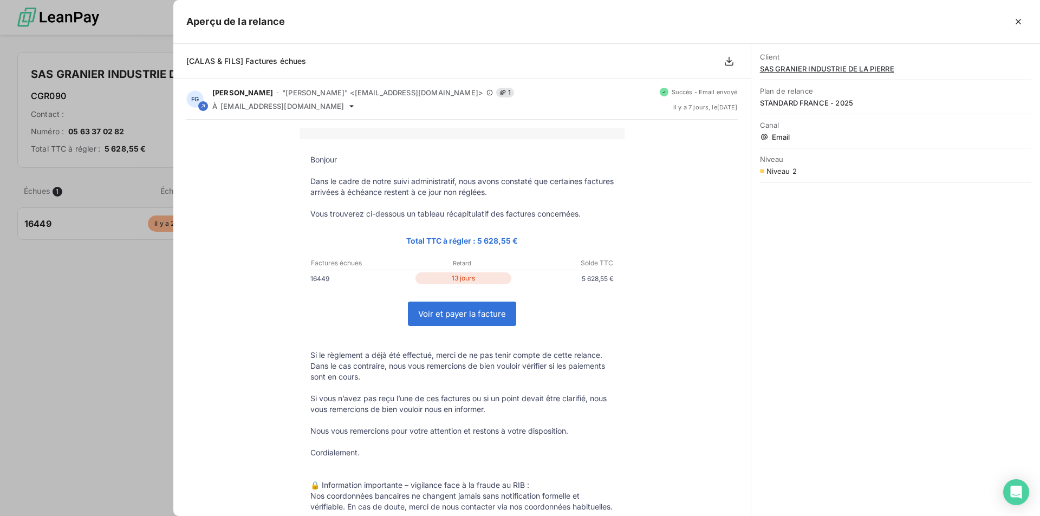
drag, startPoint x: 47, startPoint y: 217, endPoint x: 62, endPoint y: 240, distance: 27.5
click at [47, 217] on div at bounding box center [520, 258] width 1040 height 516
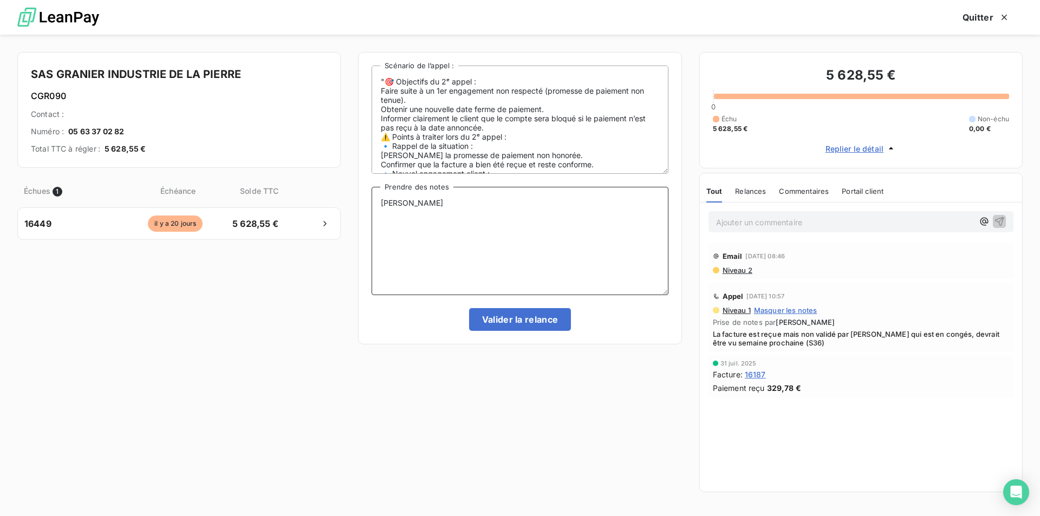
click at [451, 209] on textarea "[PERSON_NAME]" at bounding box center [520, 241] width 296 height 108
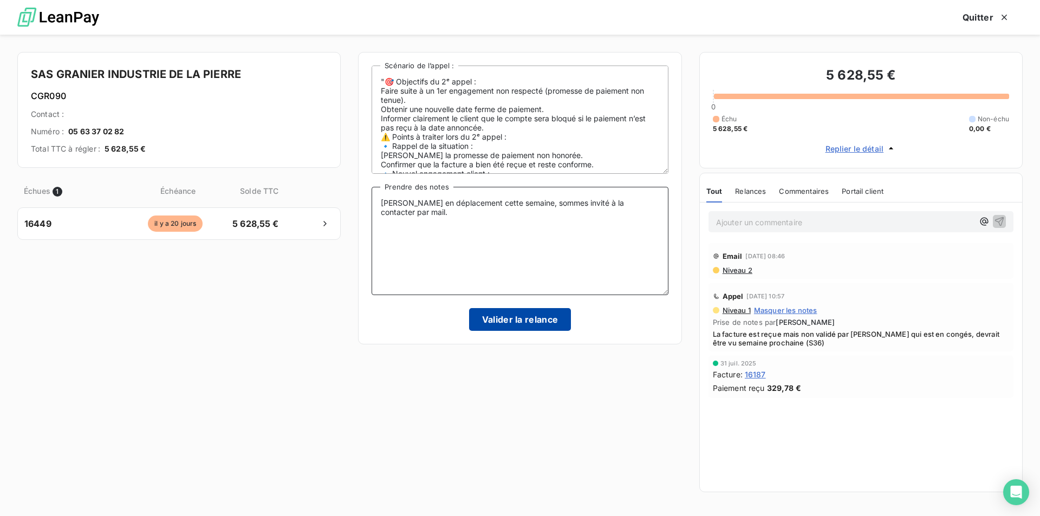
type textarea "[PERSON_NAME] en déplacement cette semaine, sommes invité à la contacter par ma…"
click at [503, 319] on button "Valider la relance" at bounding box center [520, 319] width 102 height 23
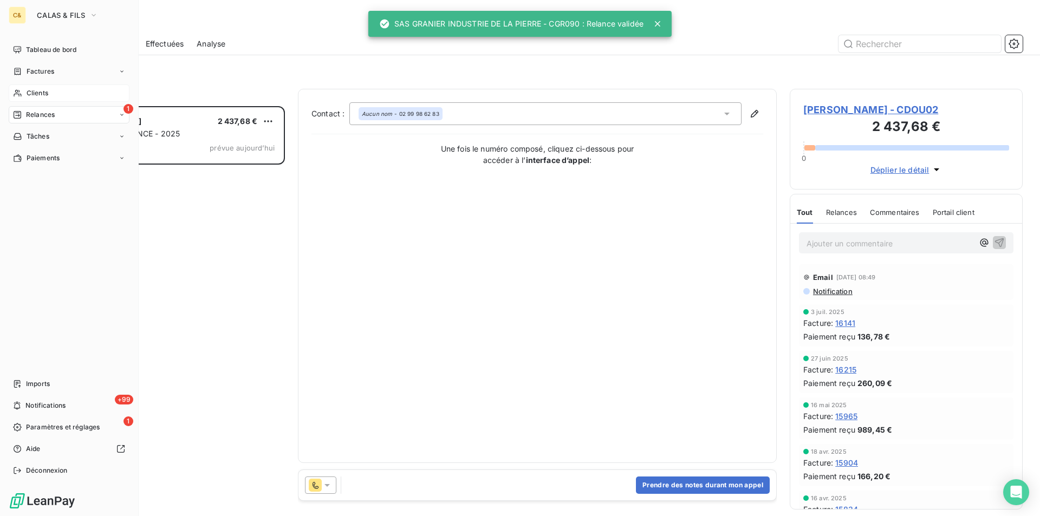
click at [37, 92] on span "Clients" at bounding box center [38, 93] width 22 height 10
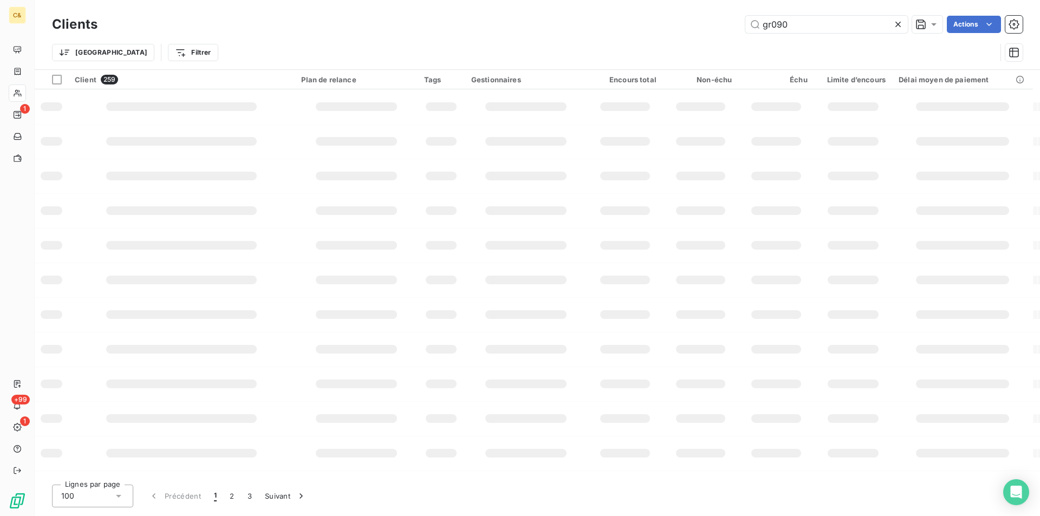
type input "gr090"
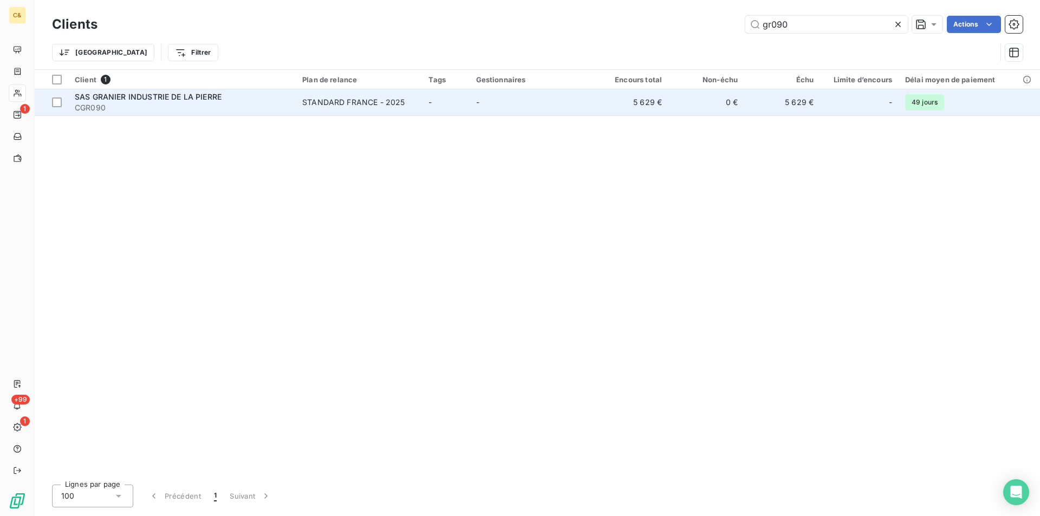
click at [561, 105] on td "-" at bounding box center [532, 102] width 124 height 26
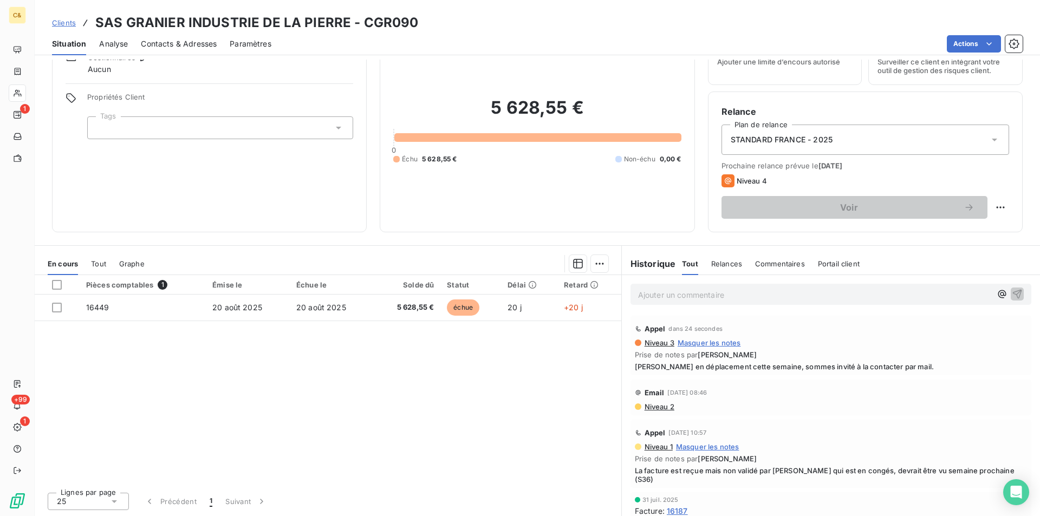
click at [105, 265] on span "Tout" at bounding box center [98, 263] width 15 height 9
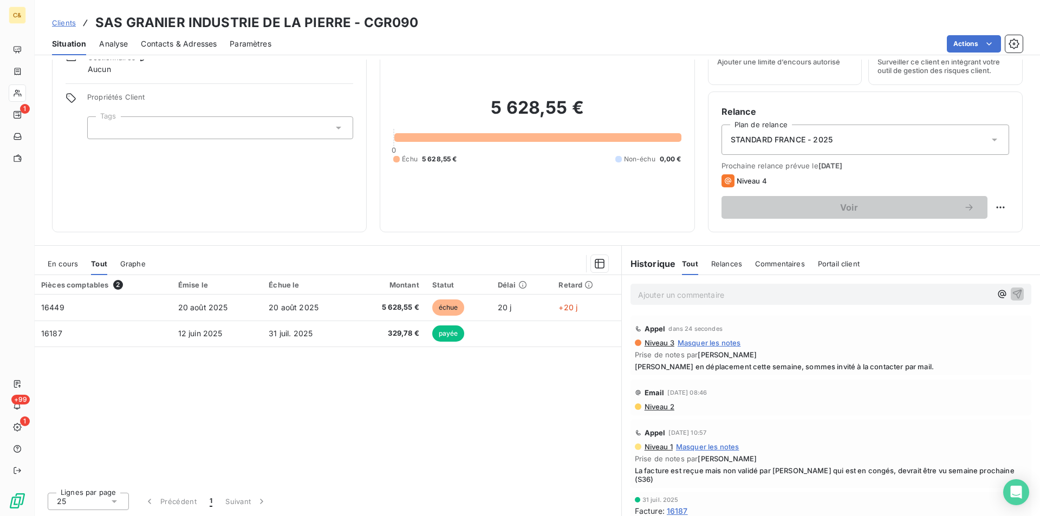
click at [60, 261] on span "En cours" at bounding box center [63, 263] width 30 height 9
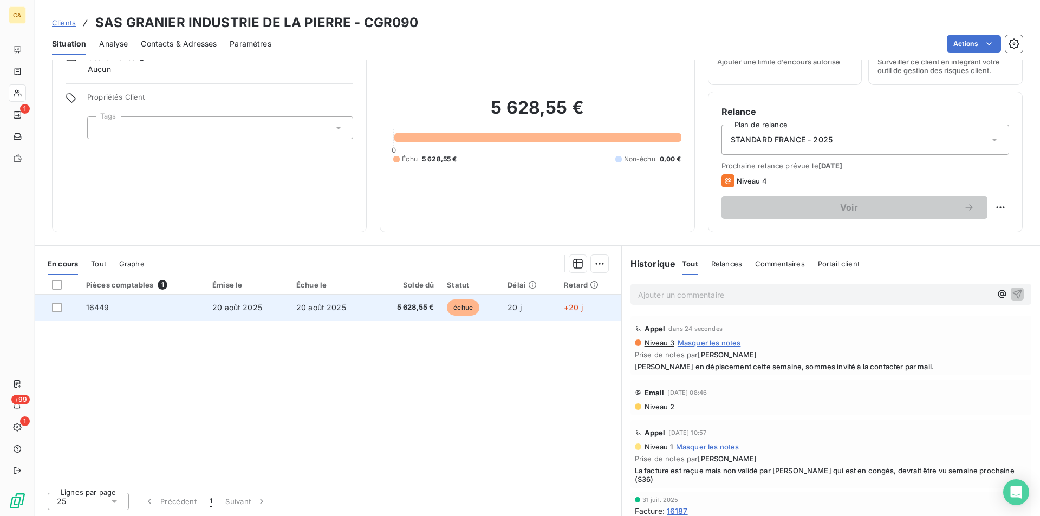
click at [374, 311] on td "5 628,55 €" at bounding box center [407, 308] width 67 height 26
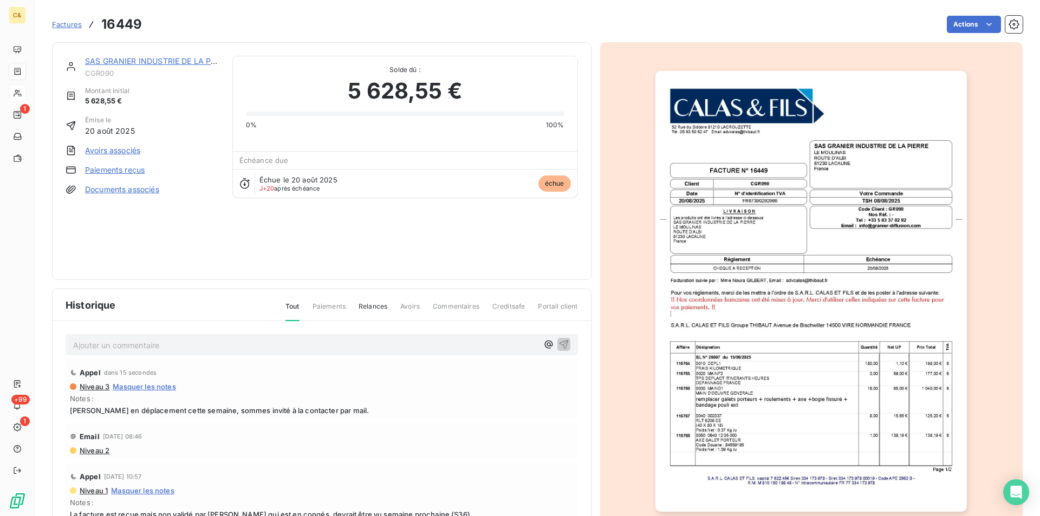
click at [132, 57] on link "SAS GRANIER INDUSTRIE DE LA PIERRE" at bounding box center [158, 60] width 147 height 9
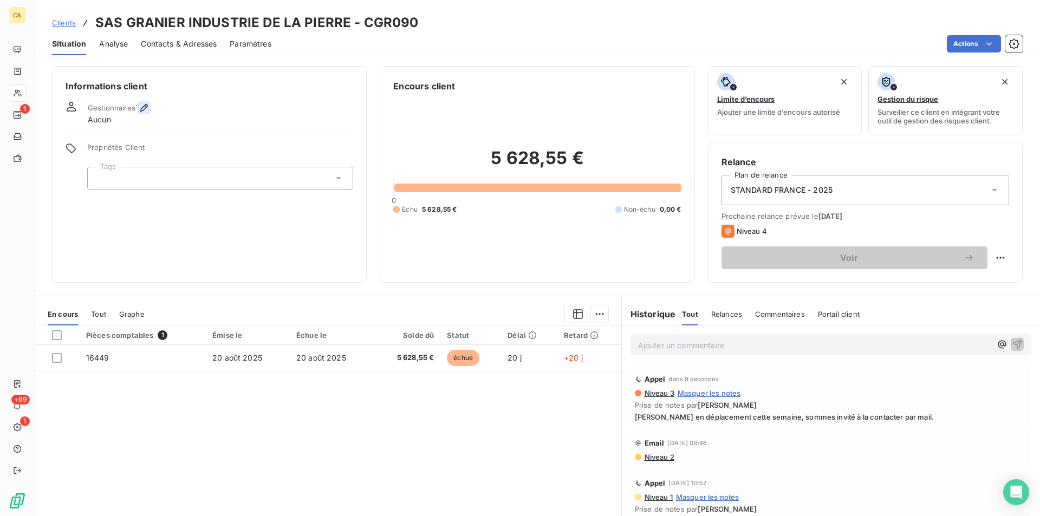
click at [144, 108] on icon "button" at bounding box center [144, 107] width 11 height 11
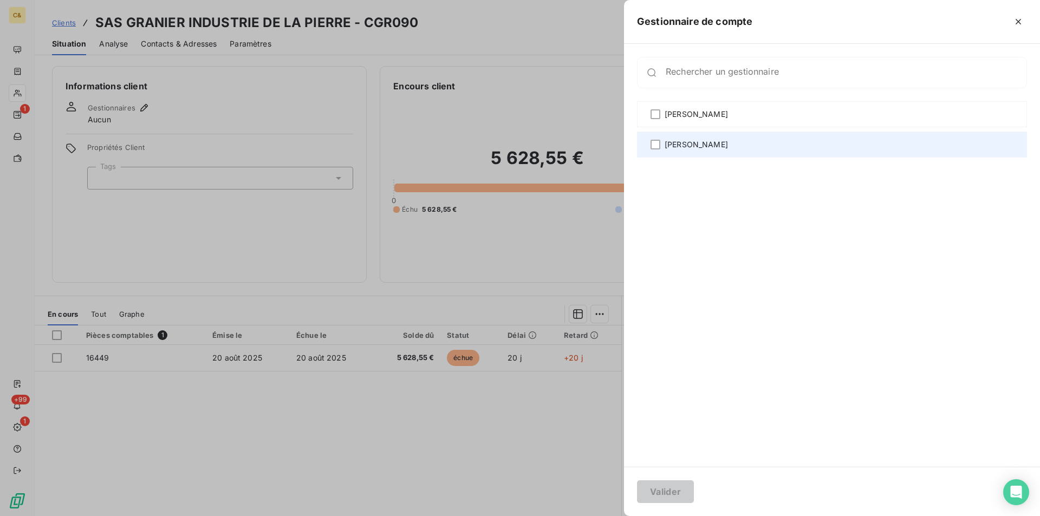
click at [661, 148] on div "[PERSON_NAME]" at bounding box center [832, 145] width 390 height 26
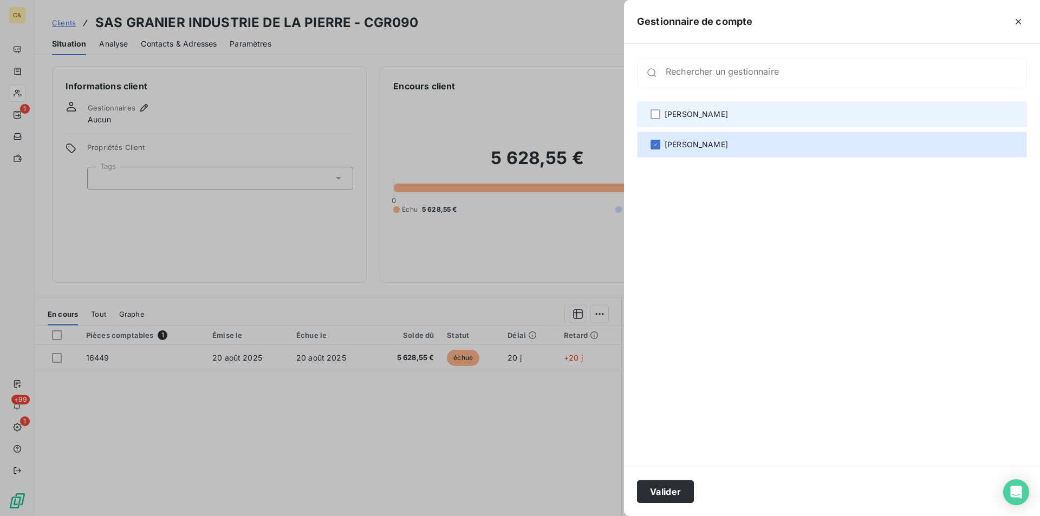
click at [665, 120] on div "[PERSON_NAME]" at bounding box center [832, 114] width 390 height 26
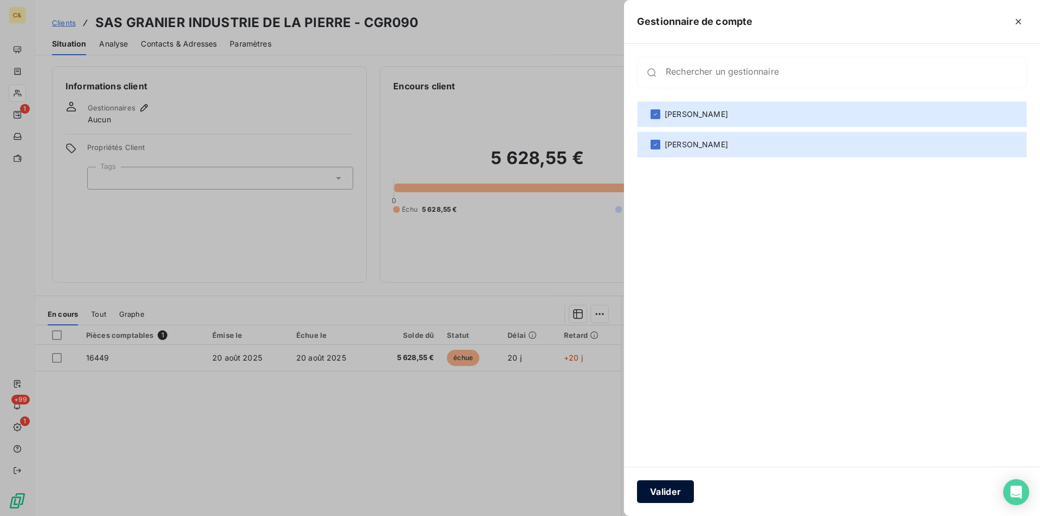
drag, startPoint x: 665, startPoint y: 485, endPoint x: 666, endPoint y: 491, distance: 6.5
click at [666, 491] on button "Valider" at bounding box center [665, 492] width 57 height 23
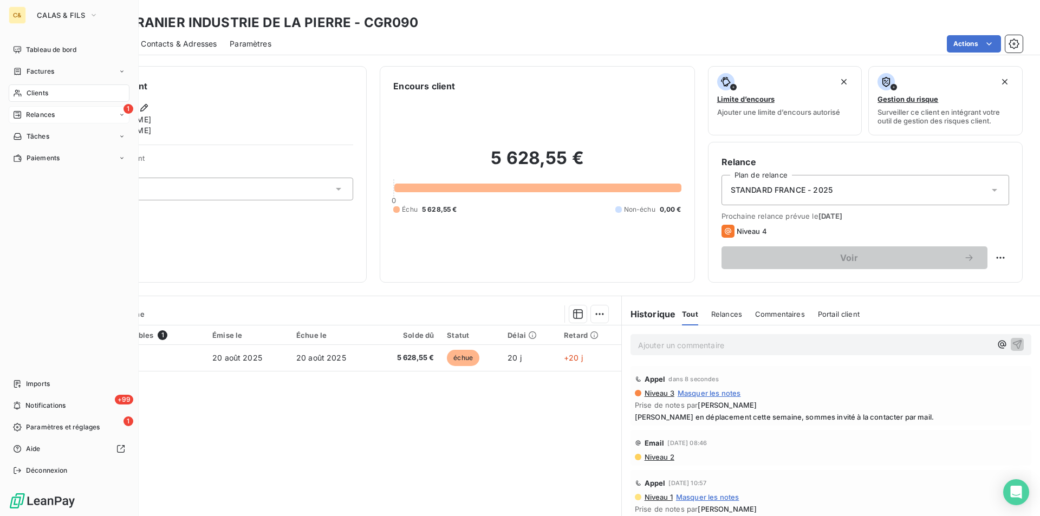
click at [33, 111] on span "Relances" at bounding box center [40, 115] width 29 height 10
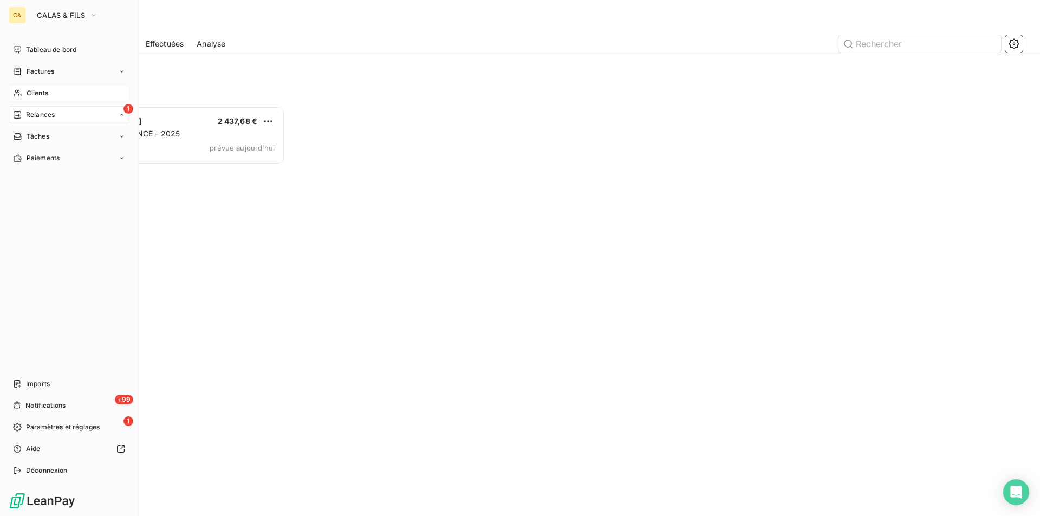
scroll to position [402, 225]
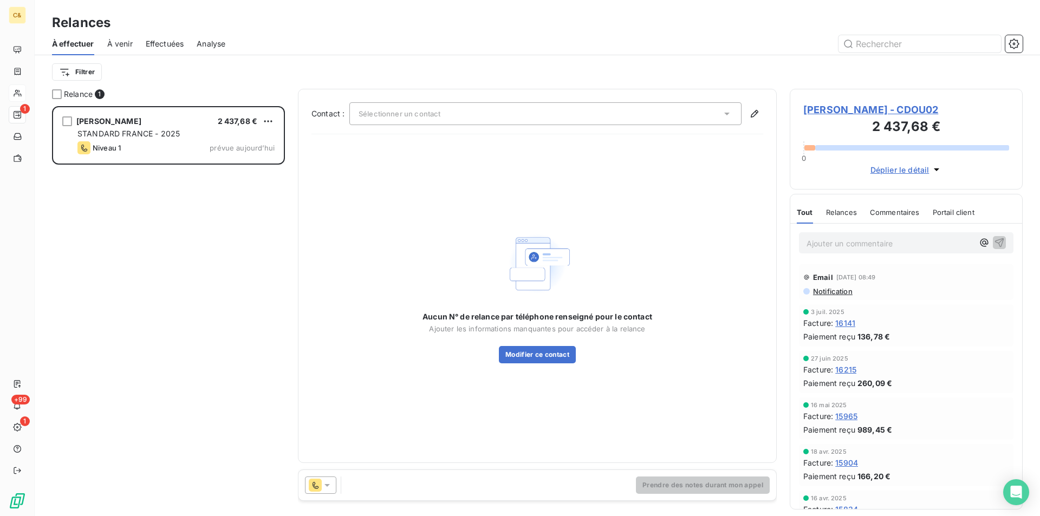
click at [887, 109] on span "[PERSON_NAME] - CDOU02" at bounding box center [906, 109] width 206 height 15
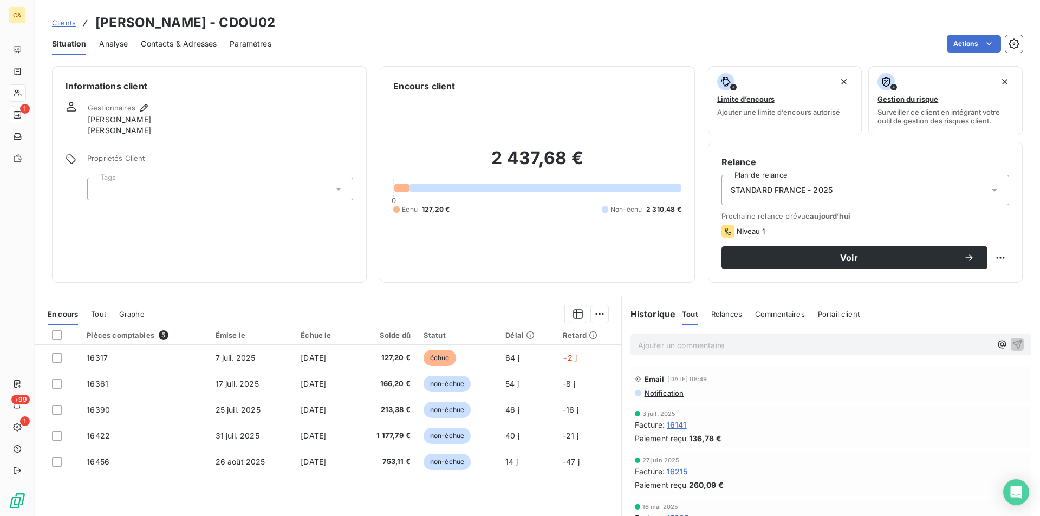
click at [179, 44] on span "Contacts & Adresses" at bounding box center [179, 43] width 76 height 11
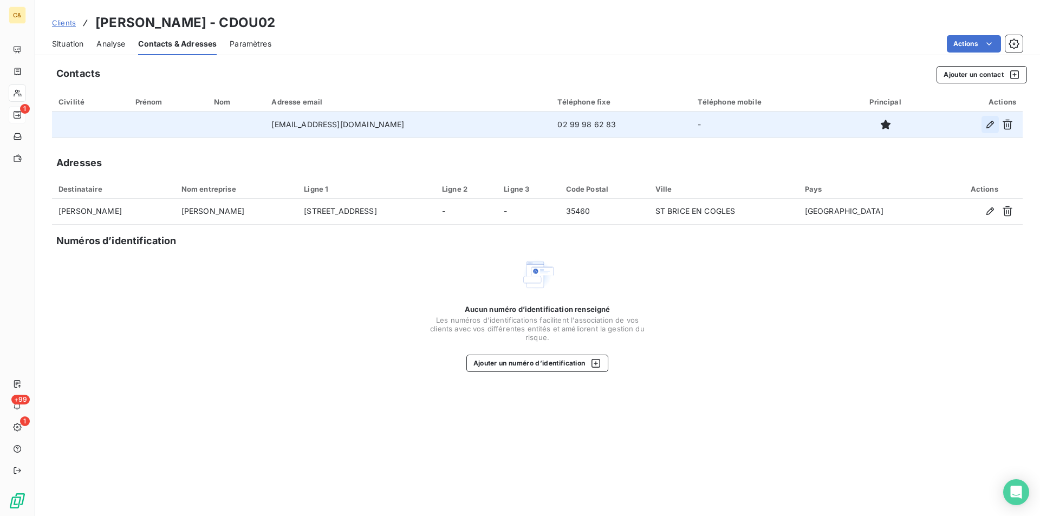
click at [987, 125] on icon "button" at bounding box center [990, 124] width 11 height 11
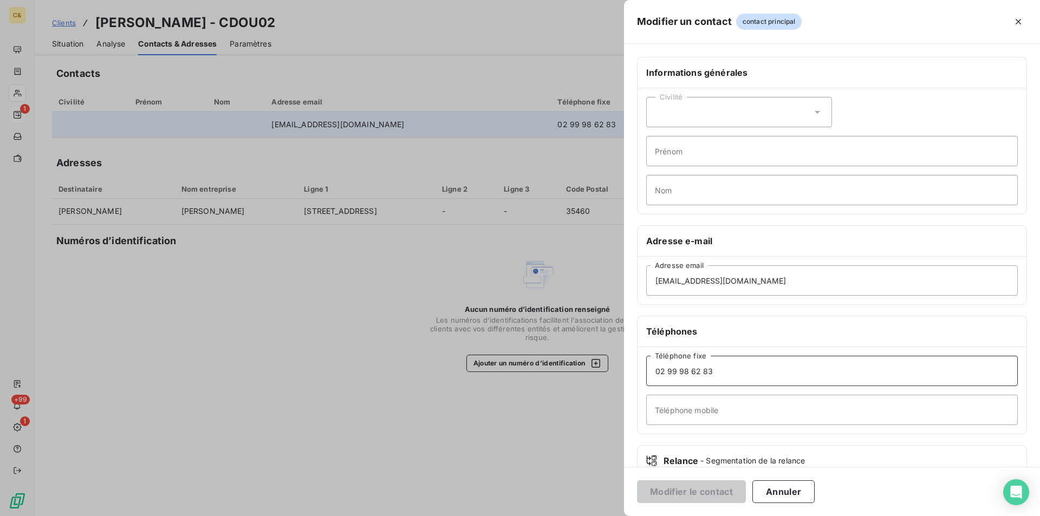
click at [657, 371] on input "02 99 98 62 83" at bounding box center [832, 371] width 372 height 30
click at [717, 371] on input "02 99 98 62 83" at bounding box center [832, 371] width 372 height 30
drag, startPoint x: 664, startPoint y: 373, endPoint x: 679, endPoint y: 369, distance: 15.5
click at [664, 373] on input "02 99 98 62 83" at bounding box center [832, 371] width 372 height 30
type input "0299986283"
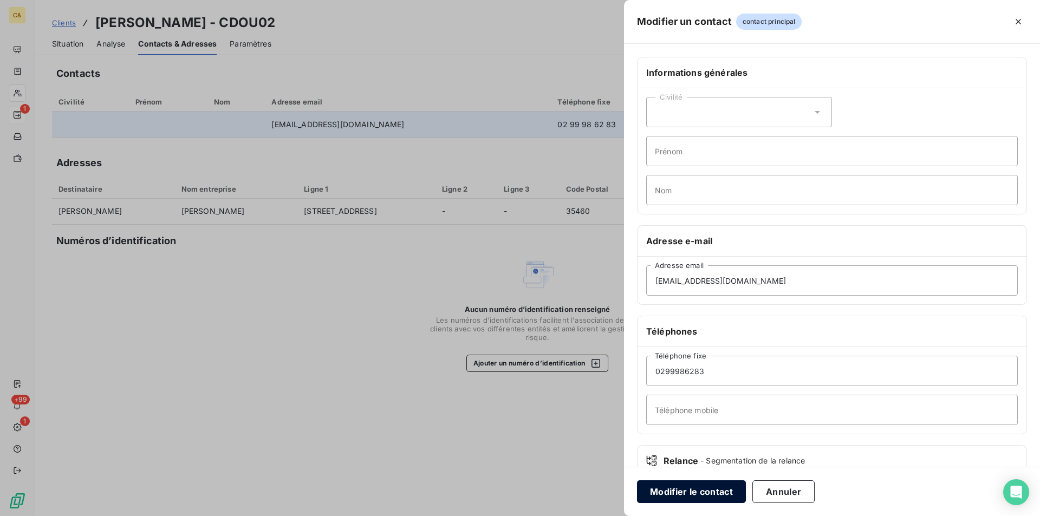
click at [676, 491] on button "Modifier le contact" at bounding box center [691, 492] width 109 height 23
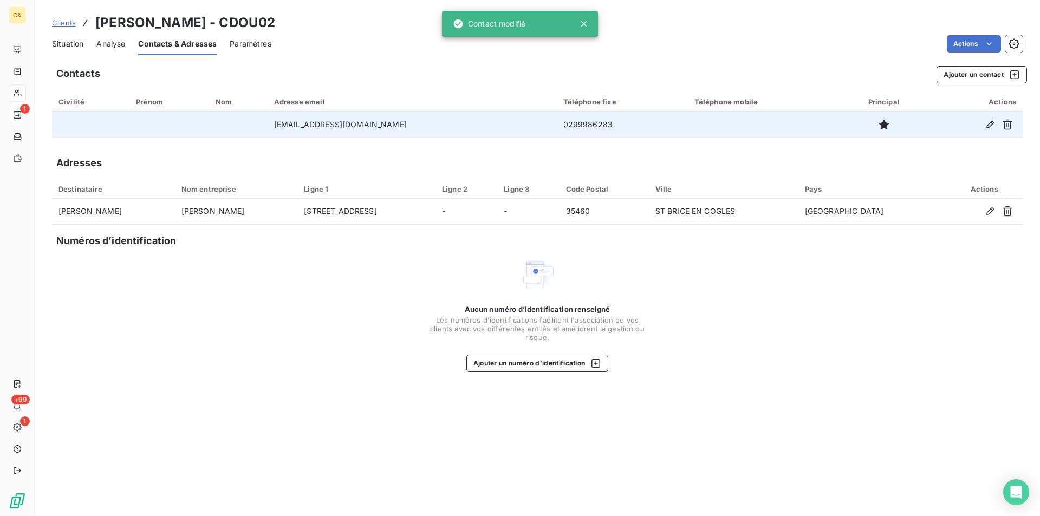
click at [67, 47] on span "Situation" at bounding box center [67, 43] width 31 height 11
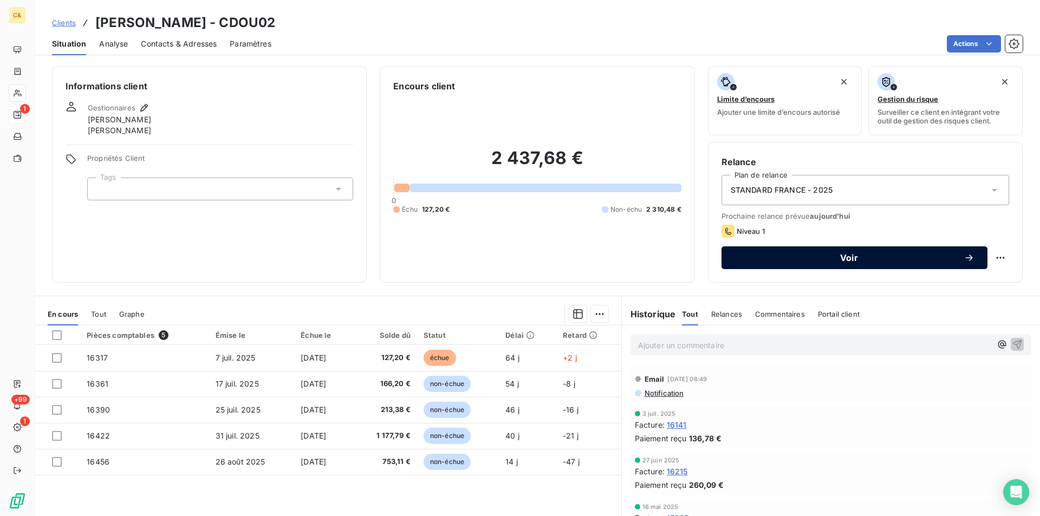
click at [837, 262] on span "Voir" at bounding box center [849, 258] width 229 height 9
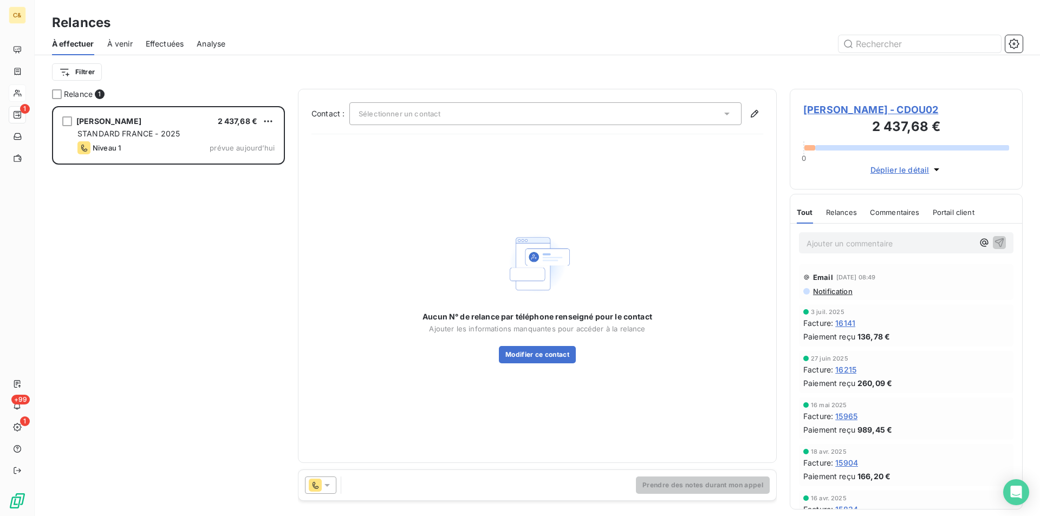
scroll to position [402, 225]
click at [520, 352] on button "Modifier ce contact" at bounding box center [537, 354] width 77 height 17
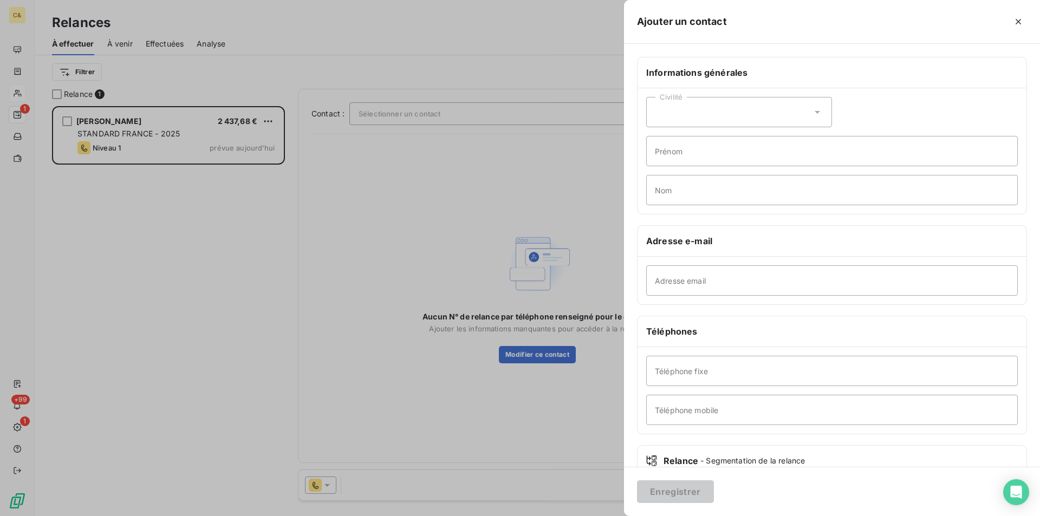
click at [520, 352] on div at bounding box center [520, 258] width 1040 height 516
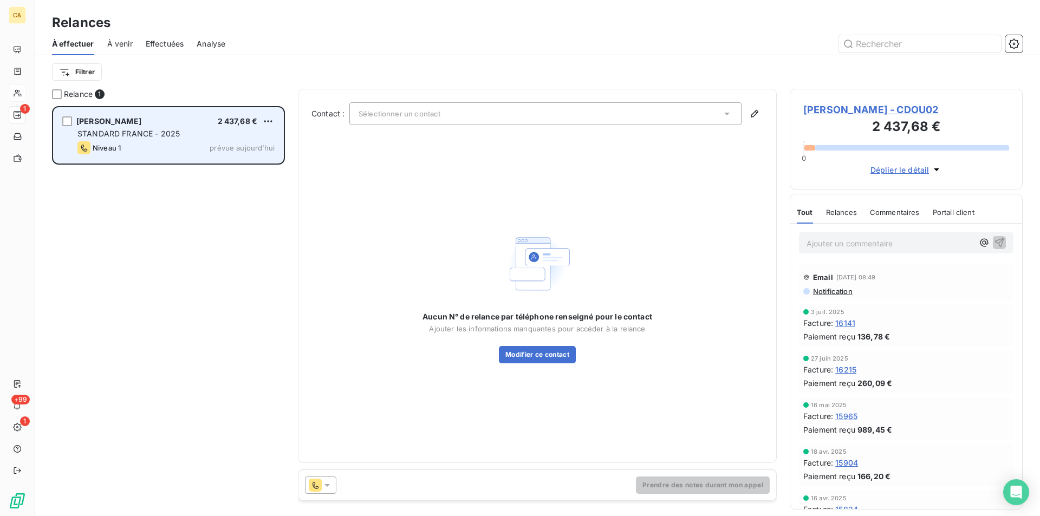
click at [177, 152] on div "Niveau 1 prévue aujourd’hui" at bounding box center [175, 147] width 197 height 13
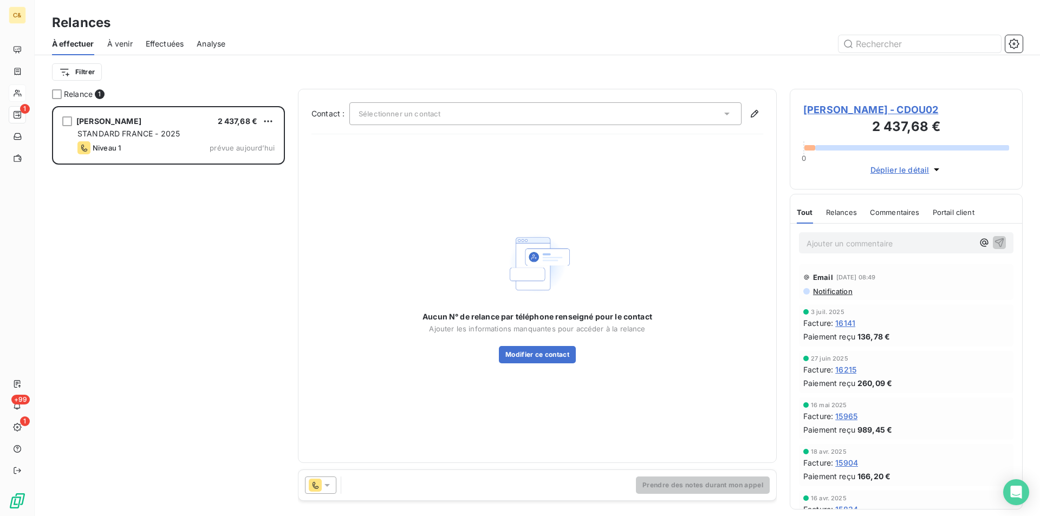
click at [840, 103] on span "[PERSON_NAME] - CDOU02" at bounding box center [906, 109] width 206 height 15
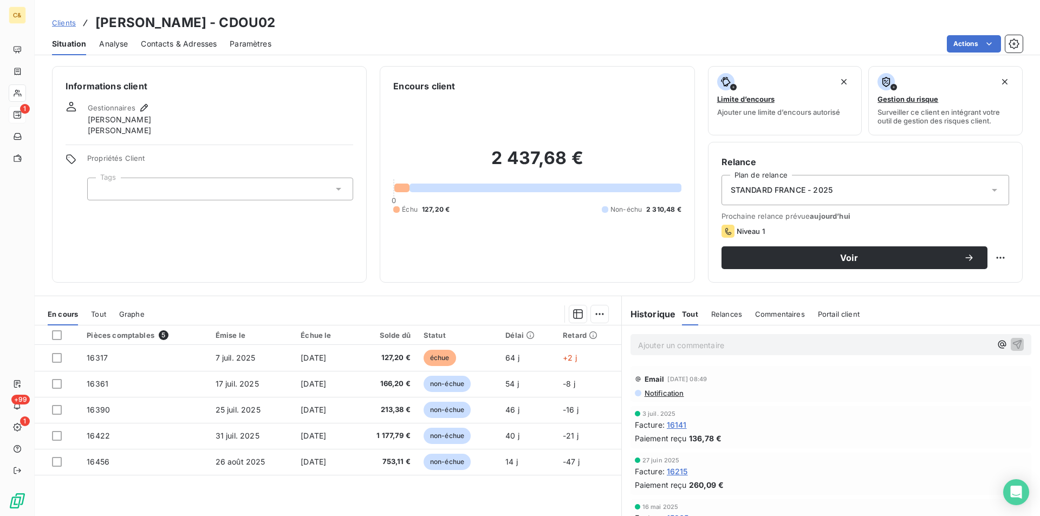
click at [177, 49] on div "Contacts & Adresses" at bounding box center [179, 44] width 76 height 23
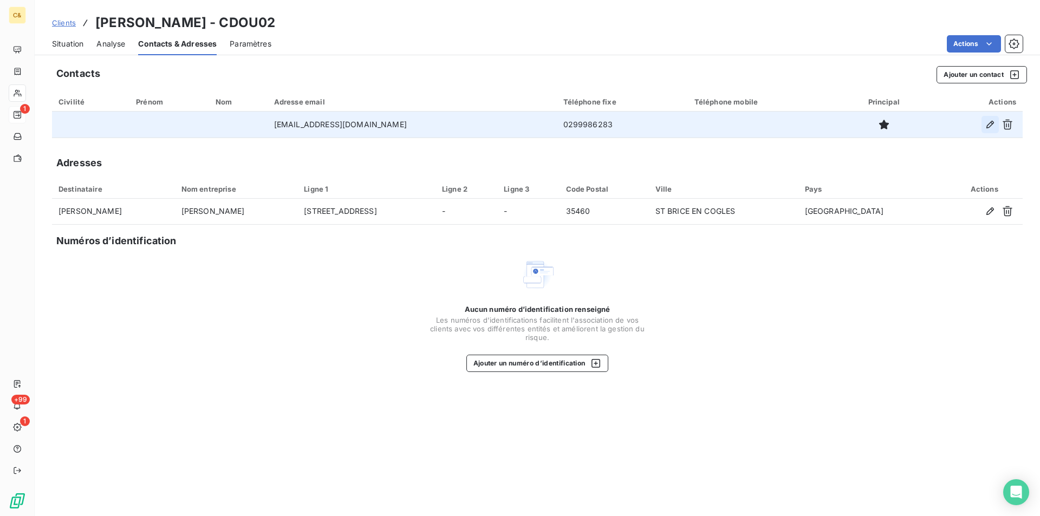
click at [986, 125] on icon "button" at bounding box center [990, 124] width 11 height 11
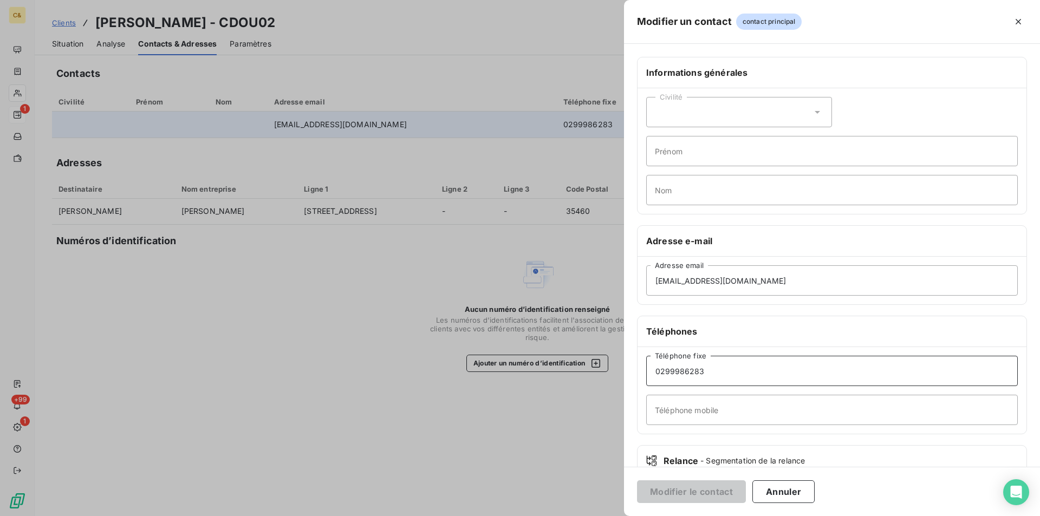
drag, startPoint x: 728, startPoint y: 373, endPoint x: 599, endPoint y: 375, distance: 128.4
click at [599, 516] on div "Modifier un contact contact principal Informations générales Civilité Prénom No…" at bounding box center [520, 516] width 1040 height 0
paste input "[PHONE_NUMBER]"
type input "[PHONE_NUMBER]"
click at [706, 494] on button "Modifier le contact" at bounding box center [691, 492] width 109 height 23
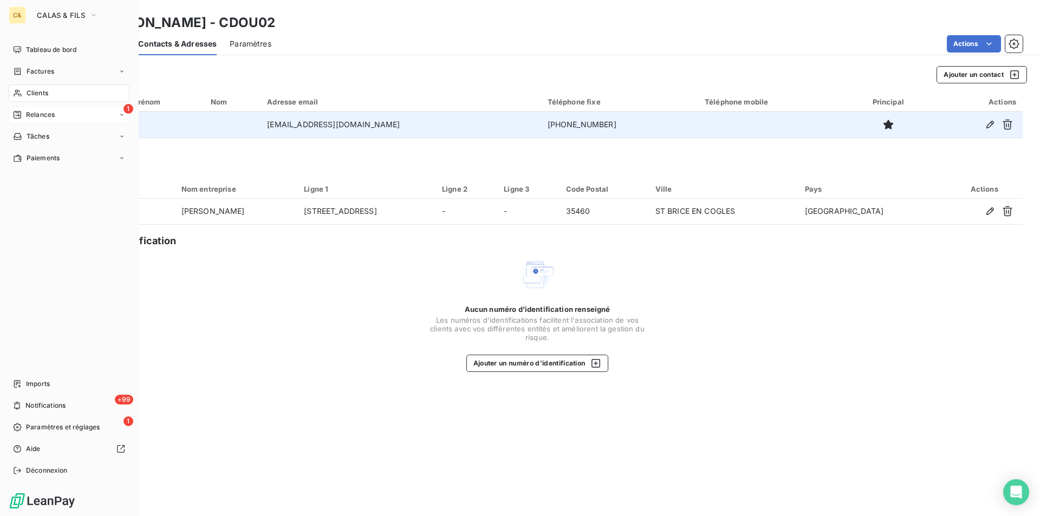
click at [42, 118] on span "Relances" at bounding box center [40, 115] width 29 height 10
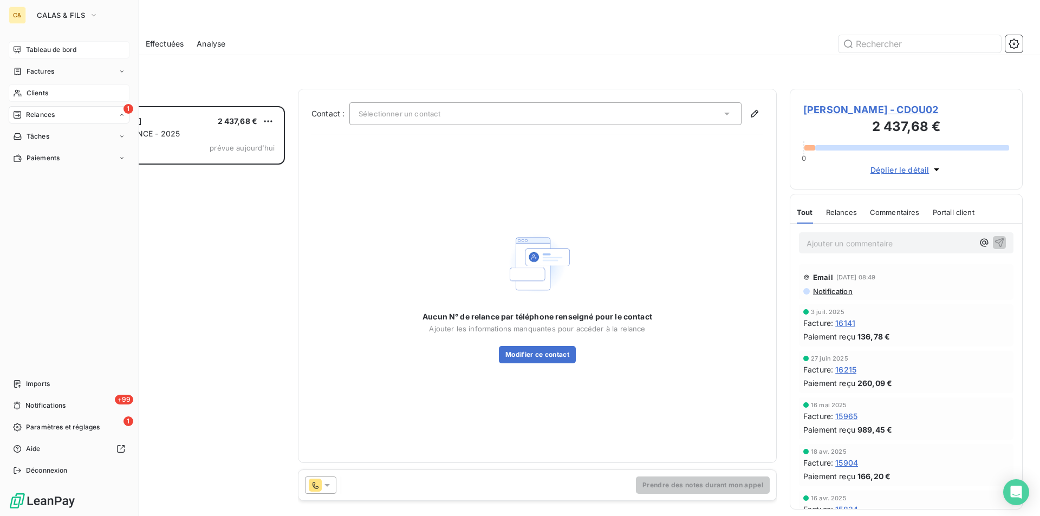
scroll to position [402, 225]
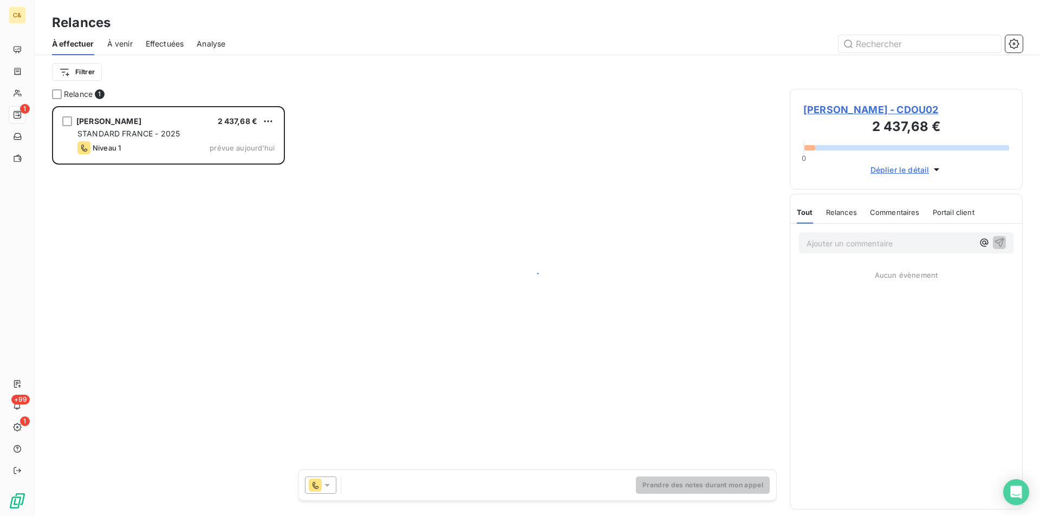
scroll to position [402, 225]
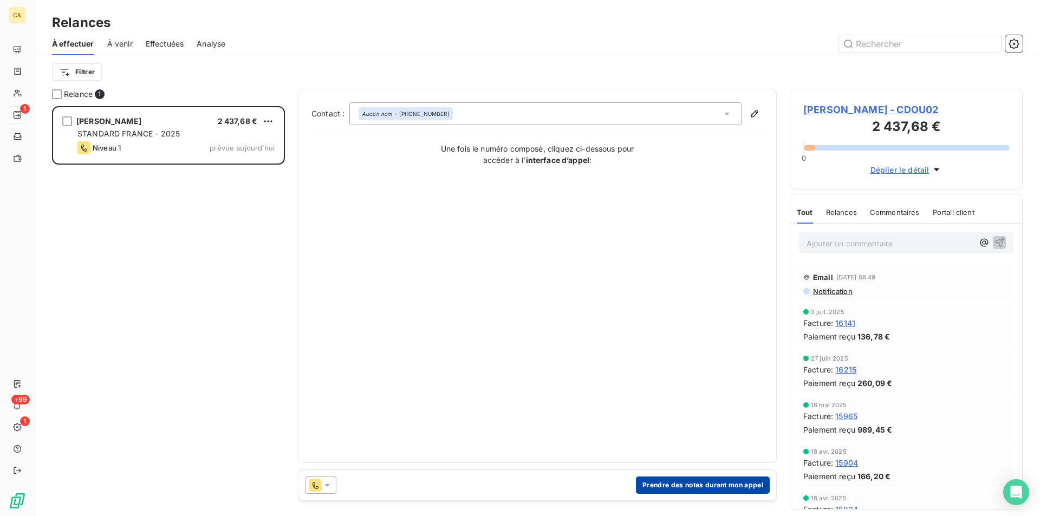
click at [668, 485] on button "Prendre des notes durant mon appel" at bounding box center [703, 485] width 134 height 17
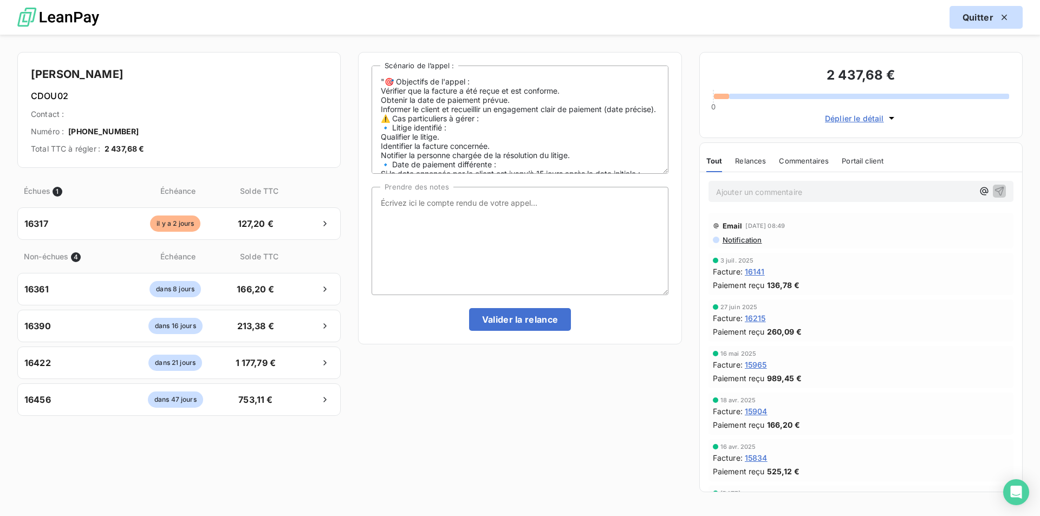
click at [999, 15] on icon "button" at bounding box center [1004, 17] width 11 height 11
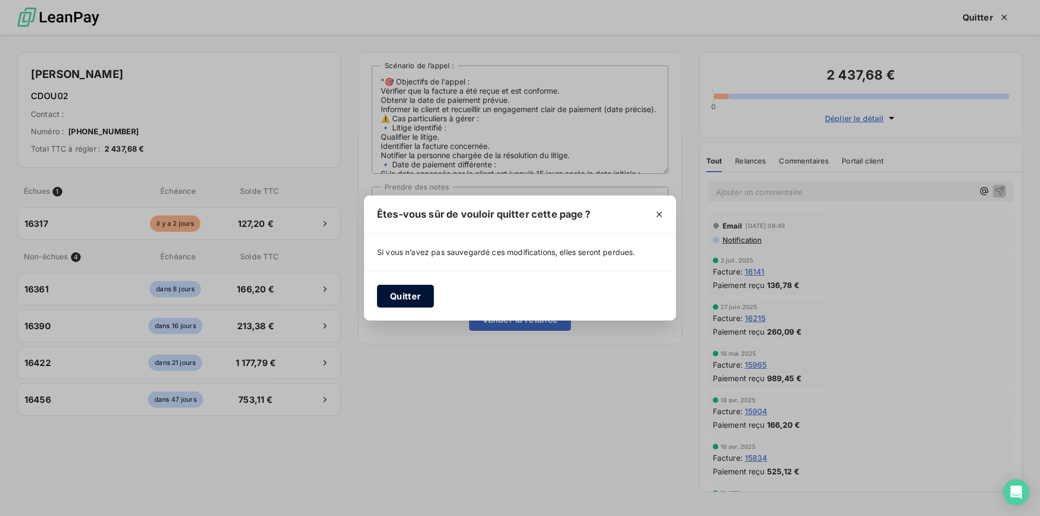
drag, startPoint x: 417, startPoint y: 297, endPoint x: 412, endPoint y: 294, distance: 6.2
click at [417, 297] on button "Quitter" at bounding box center [405, 296] width 57 height 23
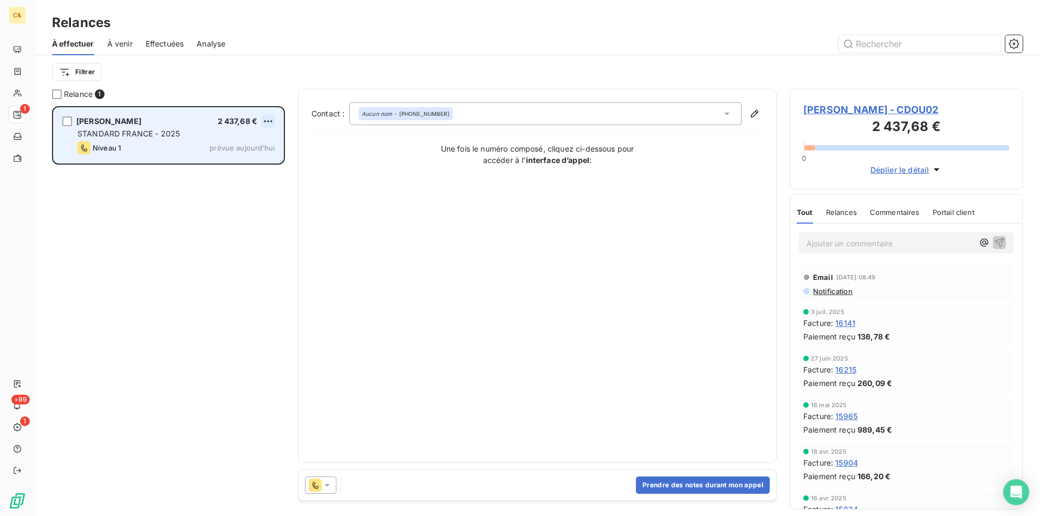
click at [269, 117] on html "C& 1 +99 1 Relances À effectuer À venir Effectuées Analyse Filtrer Relance 1 DO…" at bounding box center [520, 258] width 1040 height 516
click at [257, 144] on div "Replanifier cette action" at bounding box center [221, 142] width 97 height 17
select select "8"
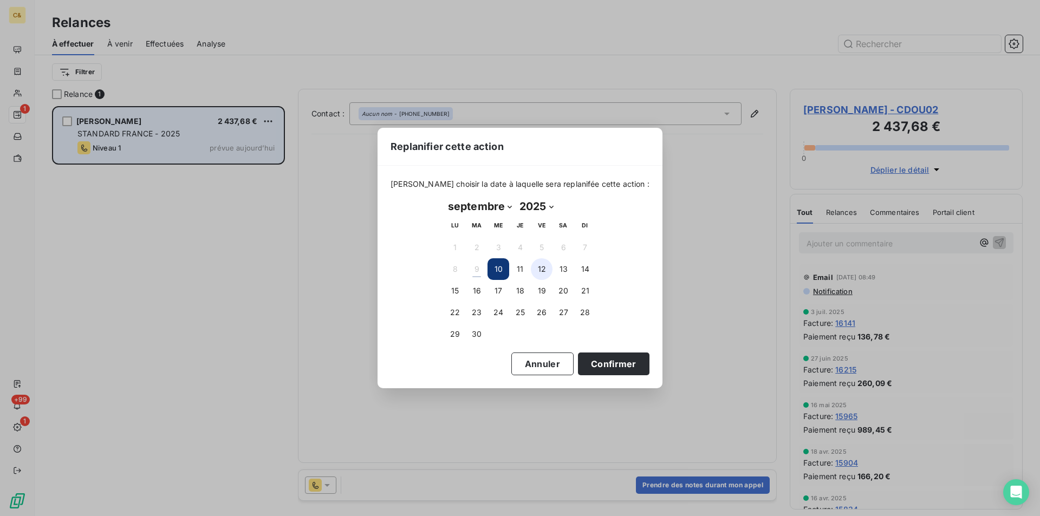
click at [544, 270] on button "12" at bounding box center [542, 269] width 22 height 22
click at [585, 365] on button "Confirmer" at bounding box center [614, 364] width 72 height 23
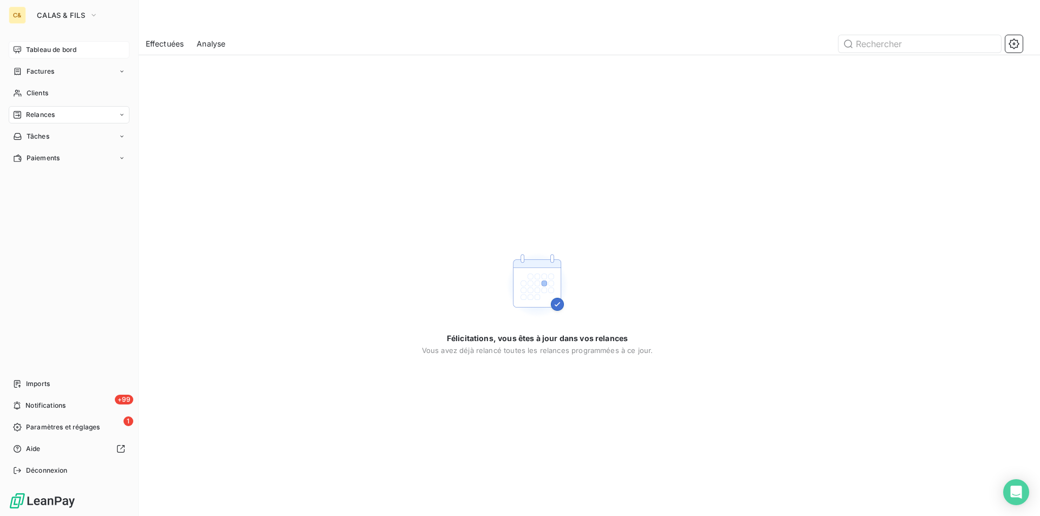
click at [41, 50] on span "Tableau de bord" at bounding box center [51, 50] width 50 height 10
